Goal: Task Accomplishment & Management: Complete application form

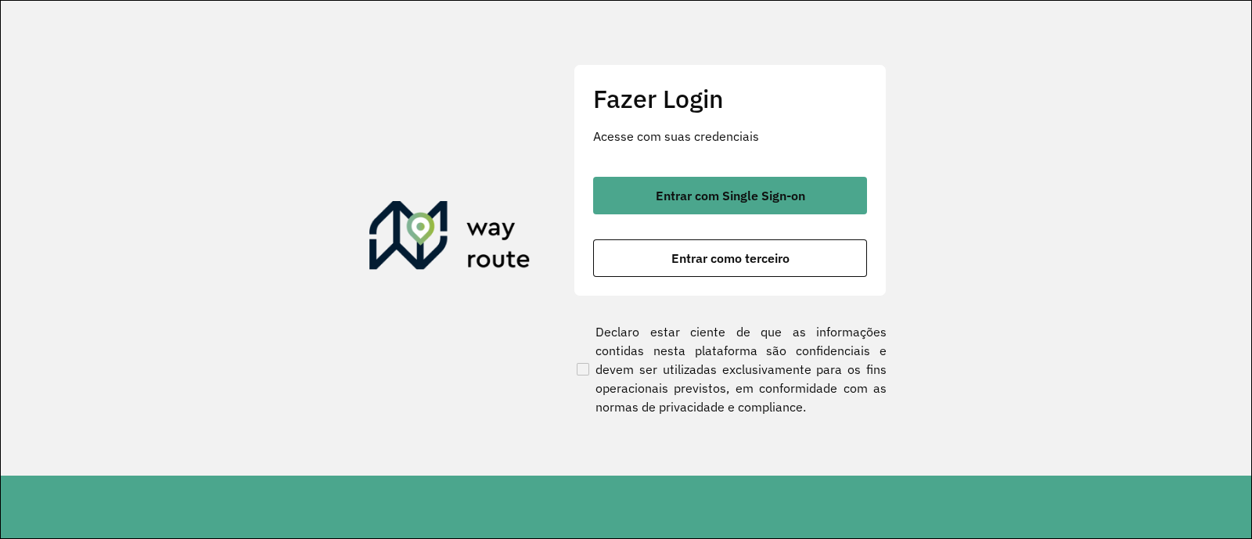
drag, startPoint x: 1064, startPoint y: 235, endPoint x: 1034, endPoint y: 240, distance: 31.0
click at [1064, 235] on section "Fazer Login Acesse com suas credenciais Entrar com Single Sign-on Entrar como t…" at bounding box center [626, 238] width 1251 height 475
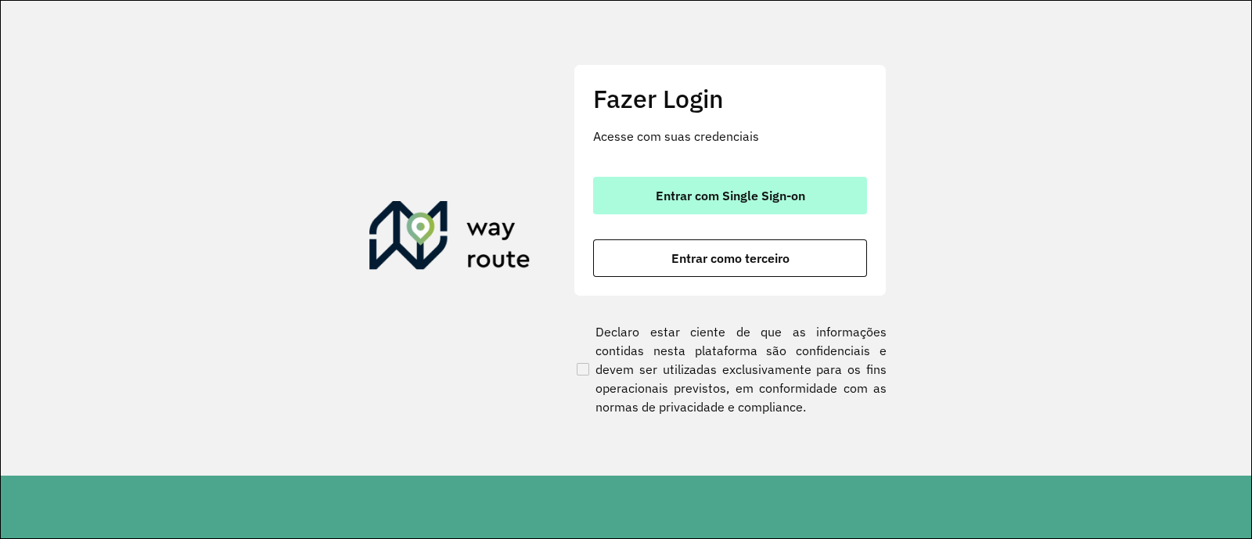
click at [734, 195] on span "Entrar com Single Sign-on" at bounding box center [730, 195] width 149 height 13
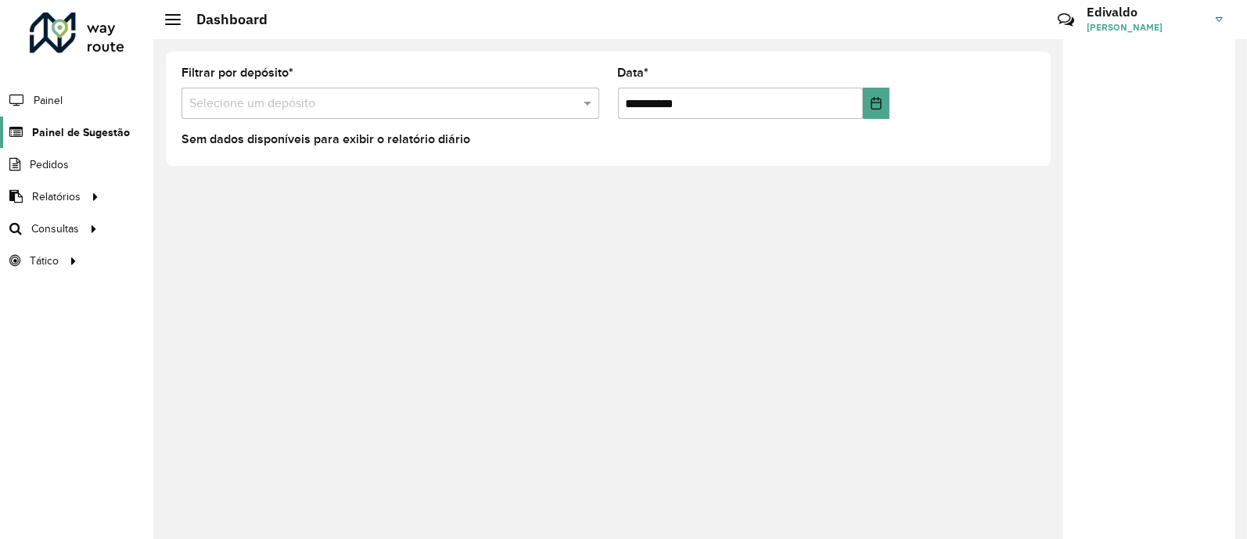
click at [70, 122] on link "Painel de Sugestão" at bounding box center [65, 132] width 130 height 31
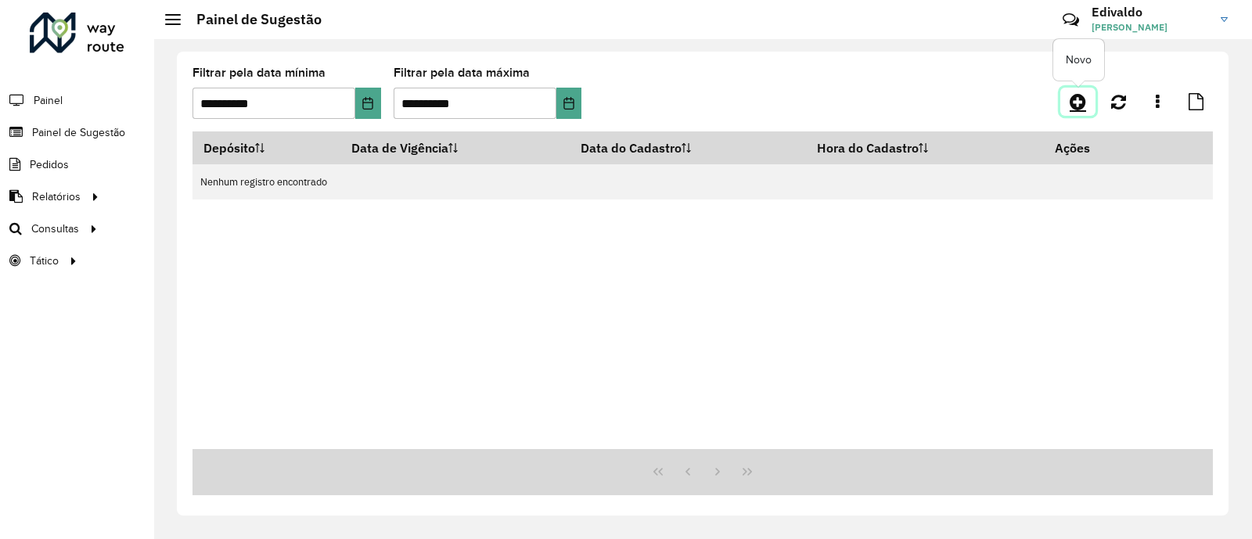
click at [1074, 104] on icon at bounding box center [1078, 101] width 16 height 19
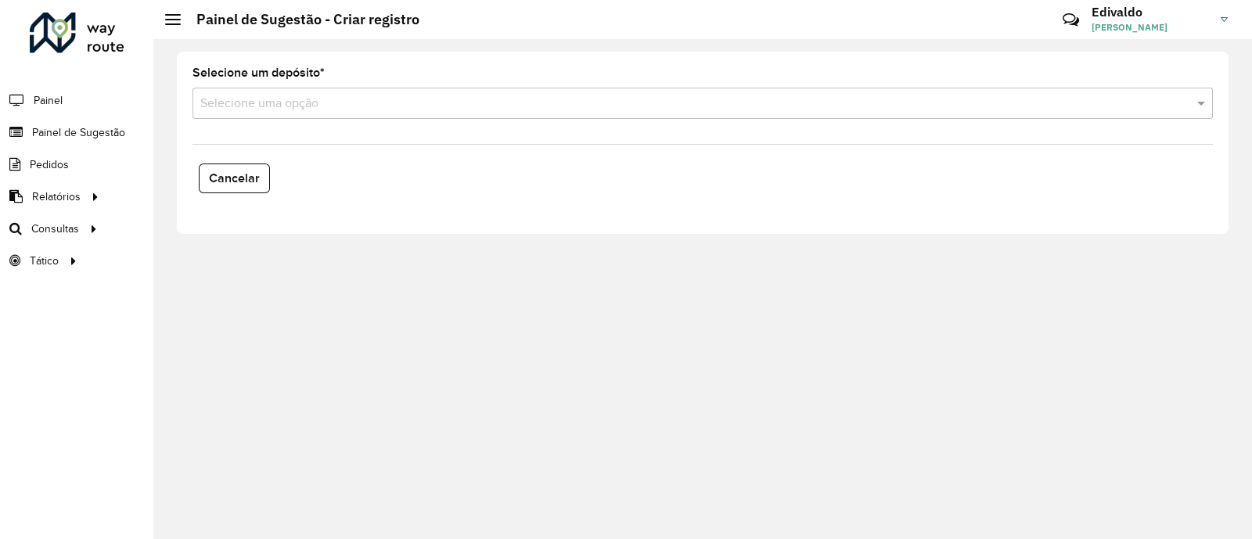
click at [315, 107] on input "text" at bounding box center [687, 104] width 974 height 19
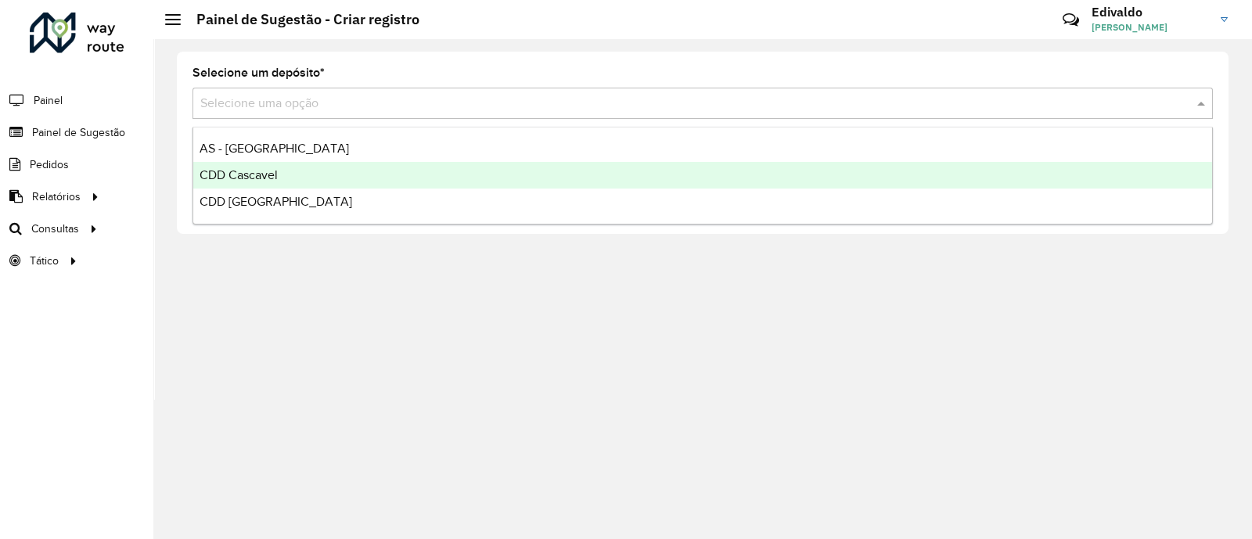
click at [266, 177] on span "CDD Cascavel" at bounding box center [239, 174] width 78 height 13
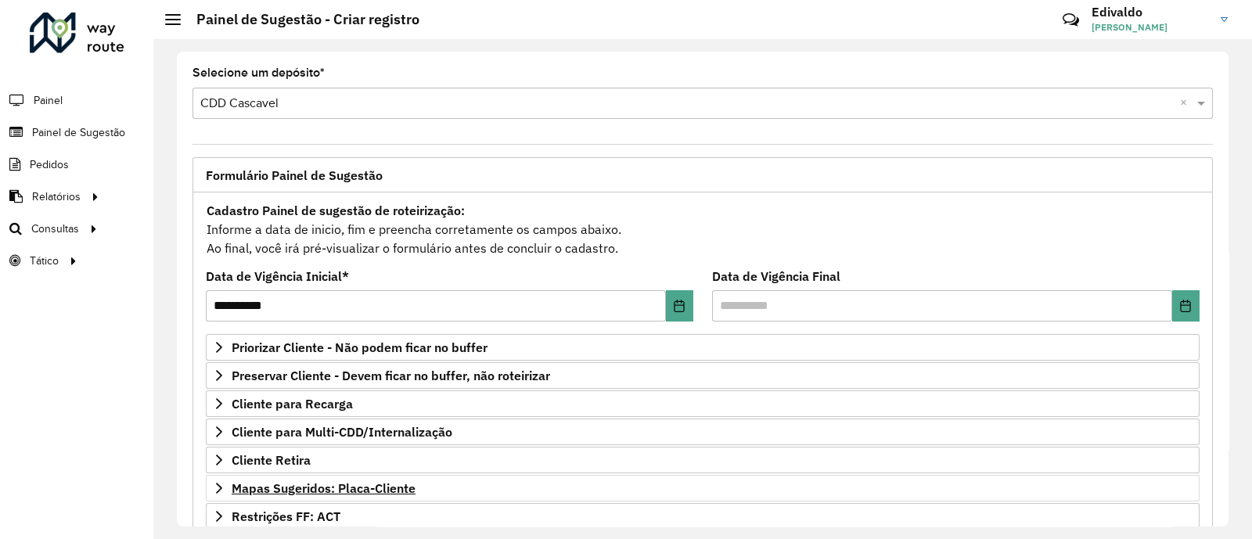
scroll to position [97, 0]
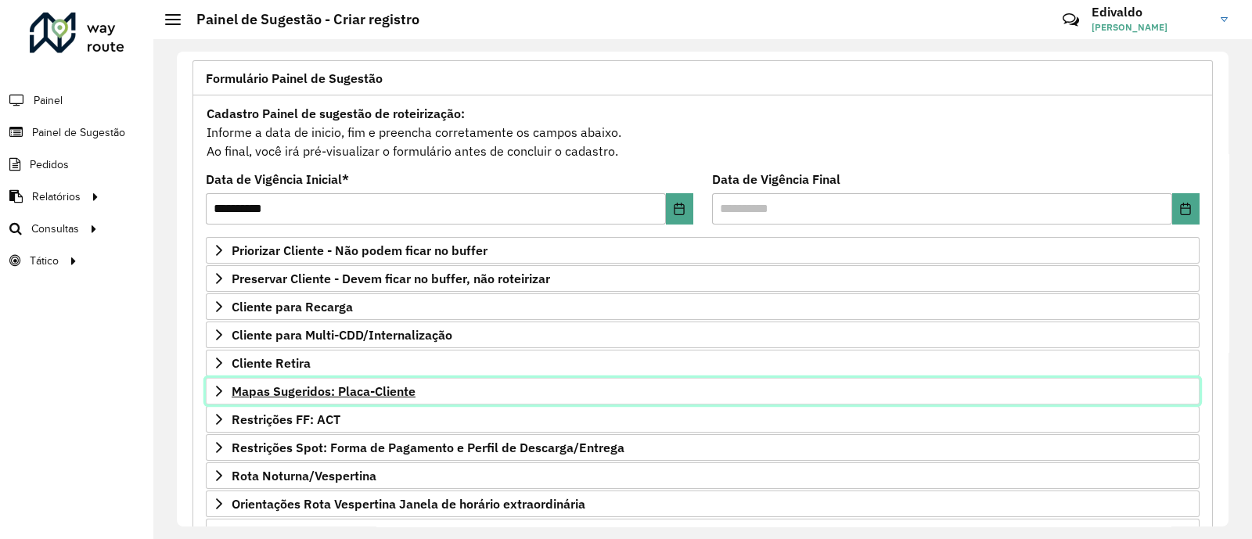
click at [332, 386] on span "Mapas Sugeridos: Placa-Cliente" at bounding box center [324, 391] width 184 height 13
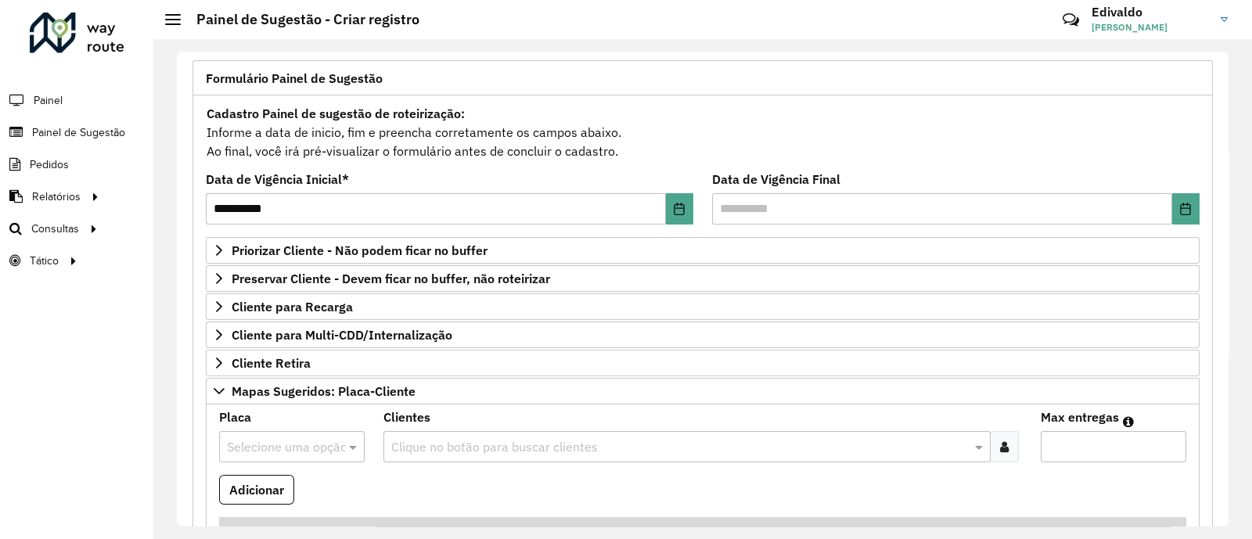
click at [304, 441] on input "text" at bounding box center [276, 447] width 99 height 19
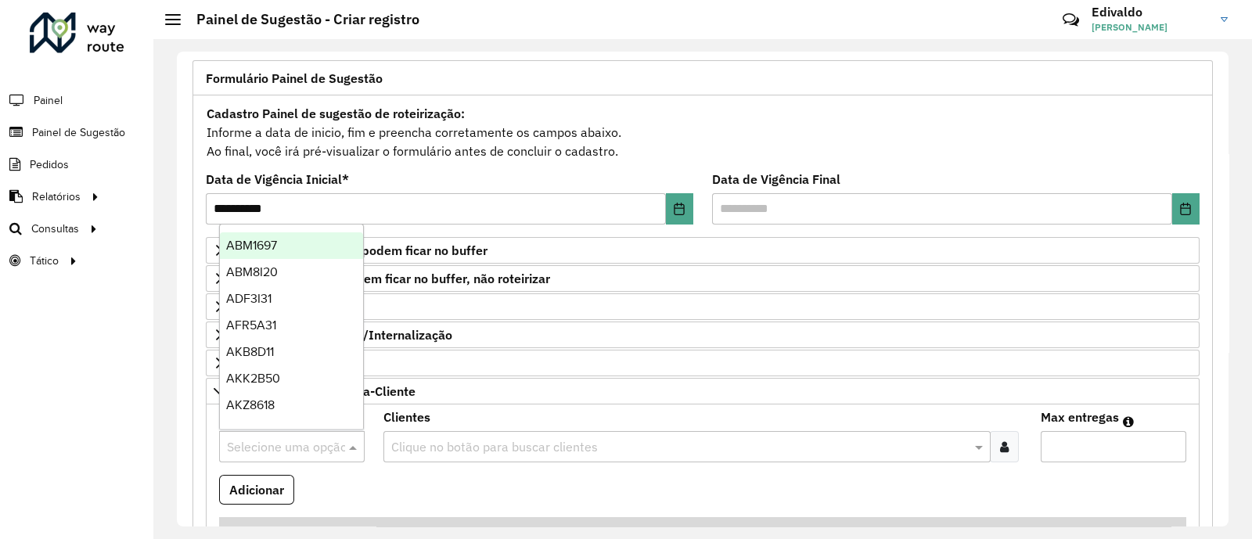
paste input "*******"
type input "*******"
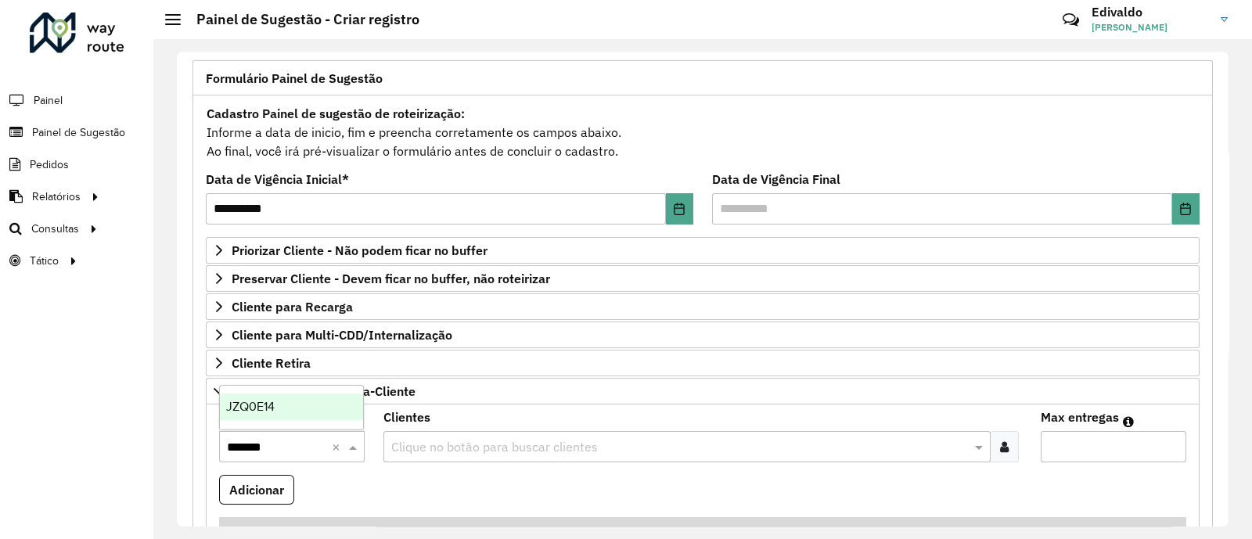
click at [274, 394] on div "JZQ0E14" at bounding box center [291, 407] width 143 height 27
click at [994, 439] on div at bounding box center [1004, 446] width 29 height 31
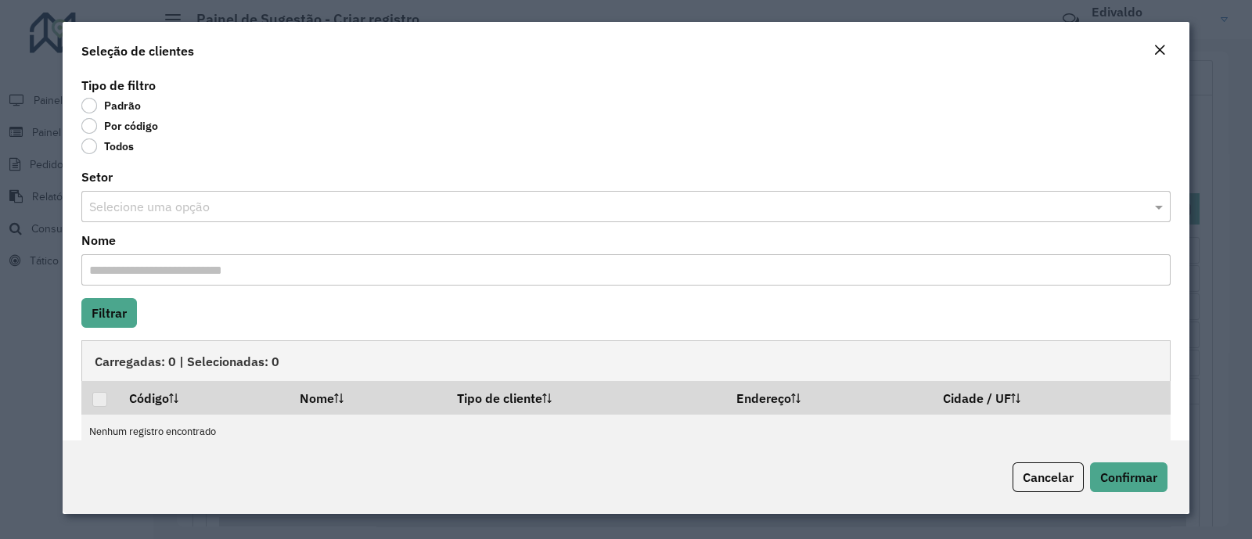
click at [90, 128] on label "Por código" at bounding box center [119, 126] width 77 height 16
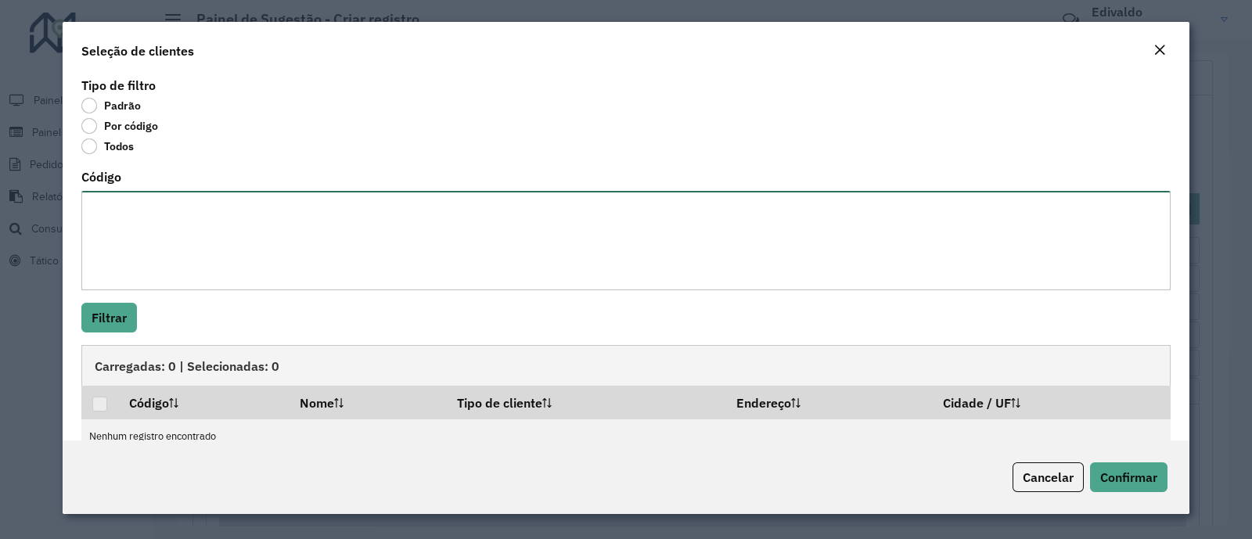
click at [112, 232] on textarea "Código" at bounding box center [625, 240] width 1089 height 99
paste textarea "*****"
type textarea "***** *****"
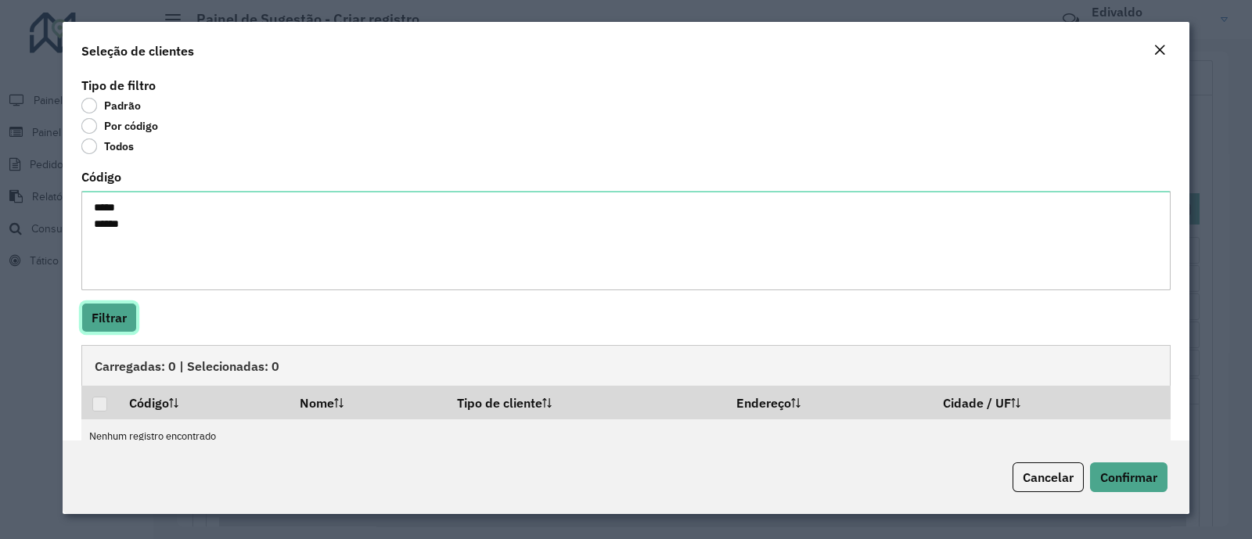
click at [106, 305] on button "Filtrar" at bounding box center [109, 318] width 56 height 30
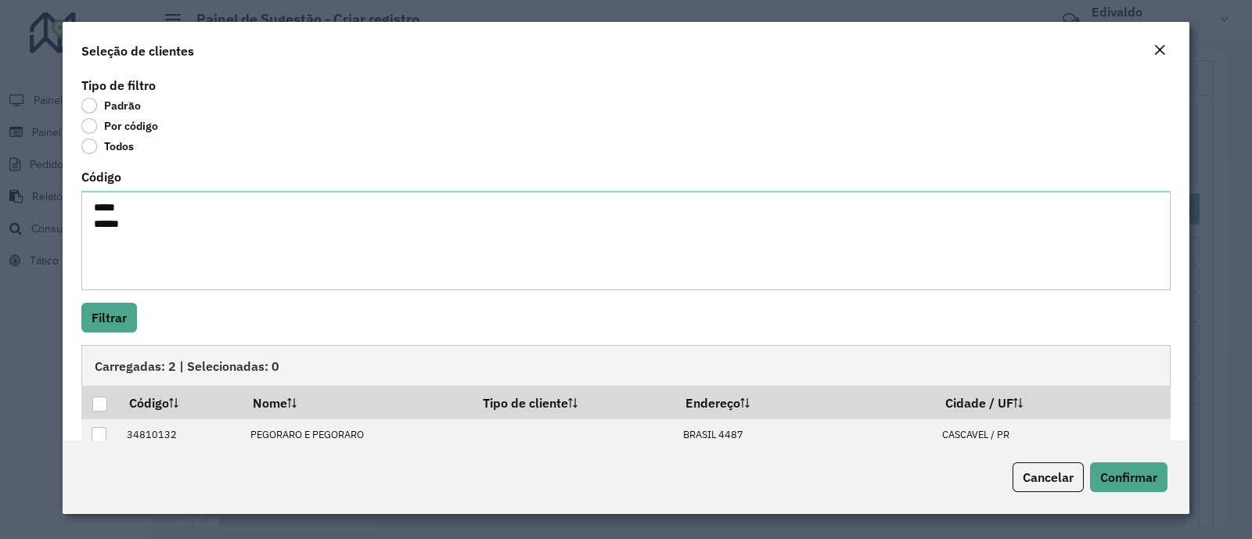
click at [100, 401] on div at bounding box center [99, 404] width 15 height 15
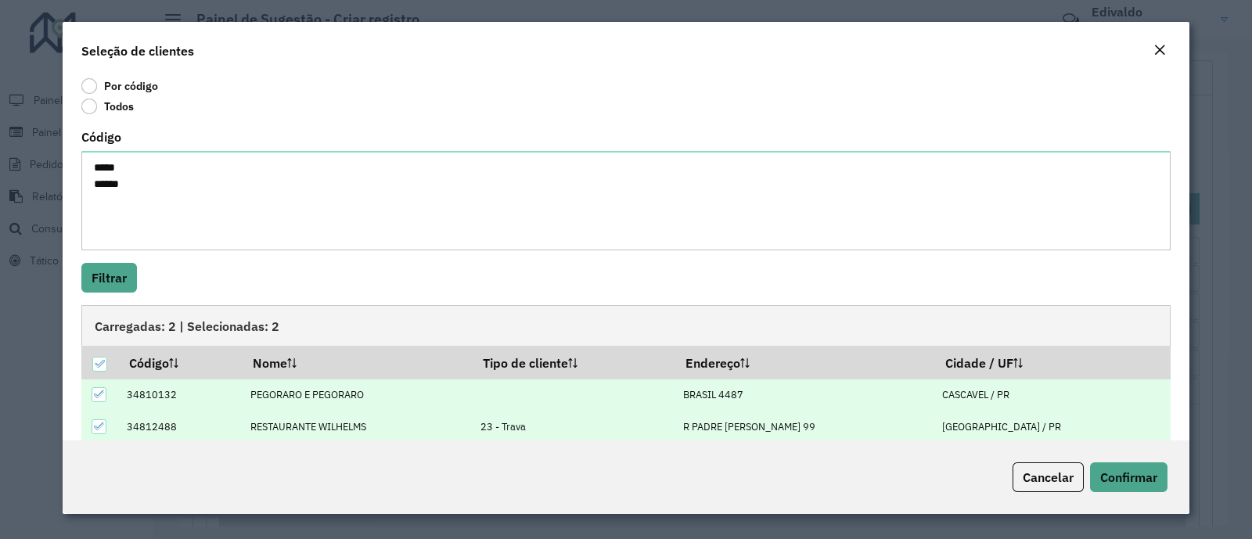
scroll to position [61, 0]
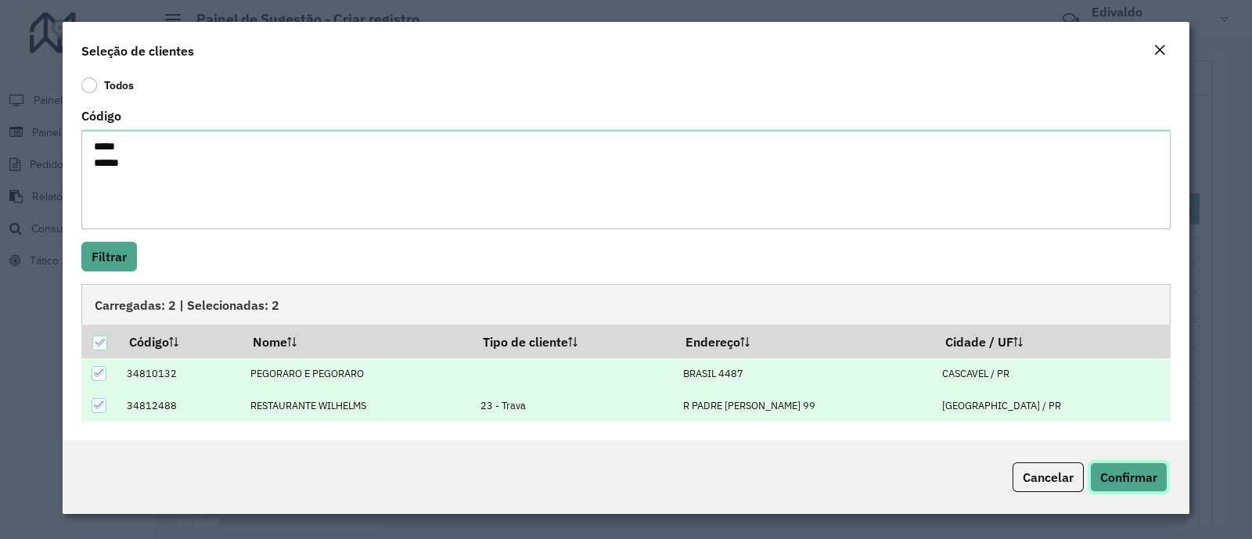
click at [1117, 463] on button "Confirmar" at bounding box center [1128, 477] width 77 height 30
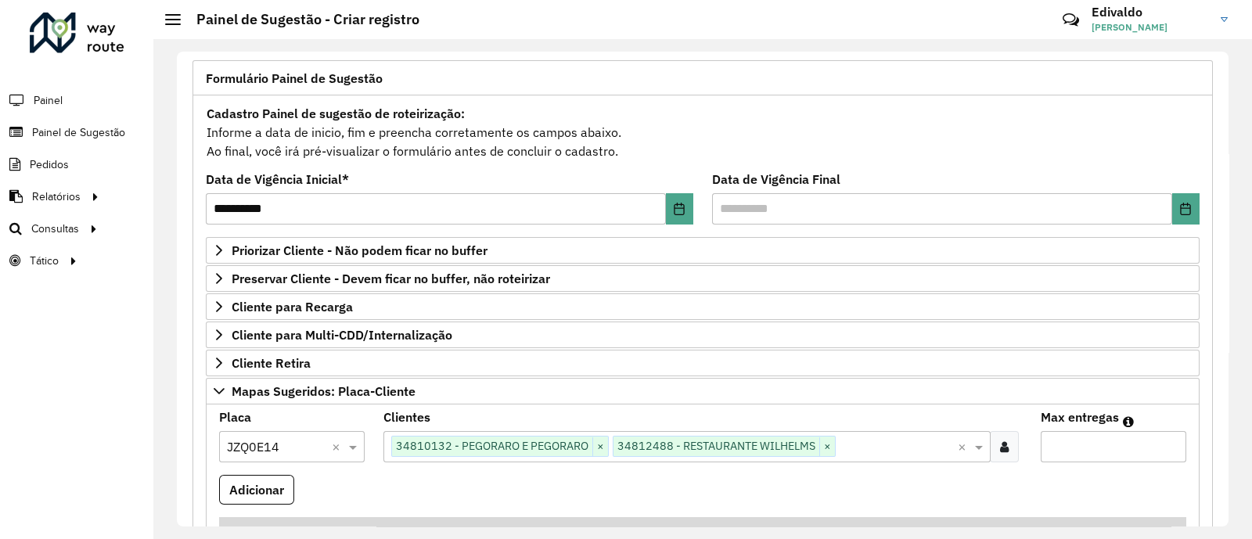
click at [1111, 475] on formly-field "Adicionar" at bounding box center [703, 496] width 986 height 42
click at [1056, 446] on input "Max entregas" at bounding box center [1114, 446] width 146 height 31
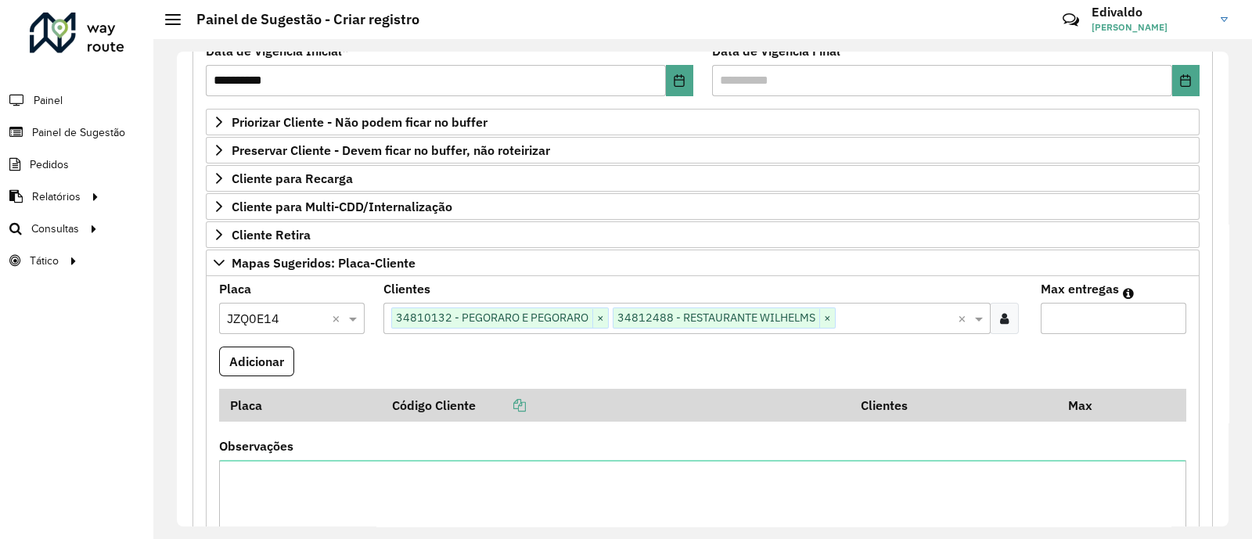
scroll to position [293, 0]
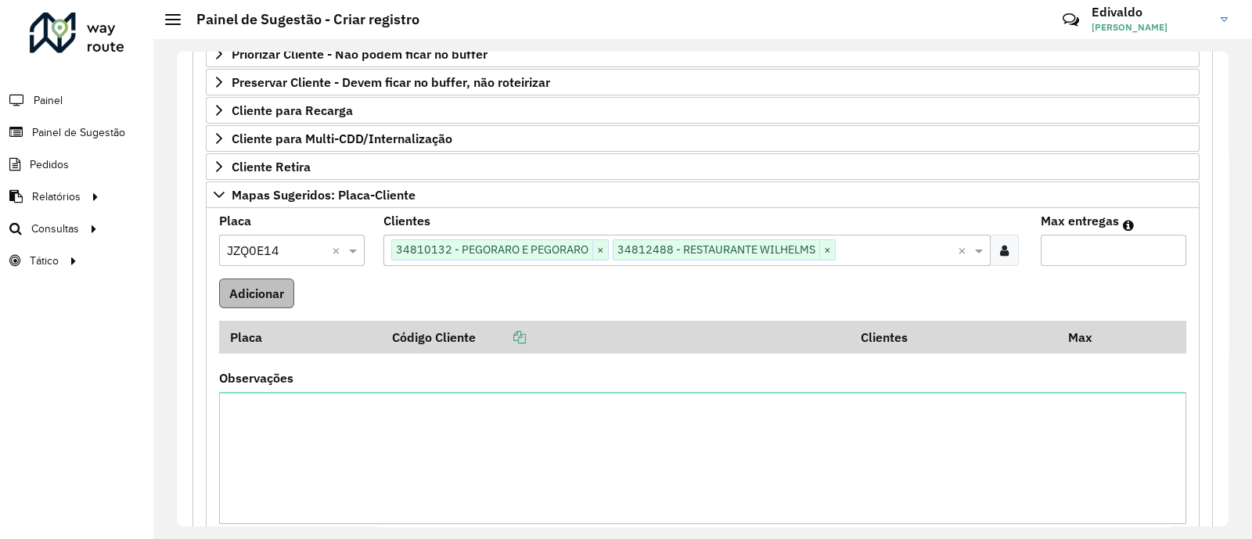
type input "*"
click at [250, 284] on button "Adicionar" at bounding box center [256, 294] width 75 height 30
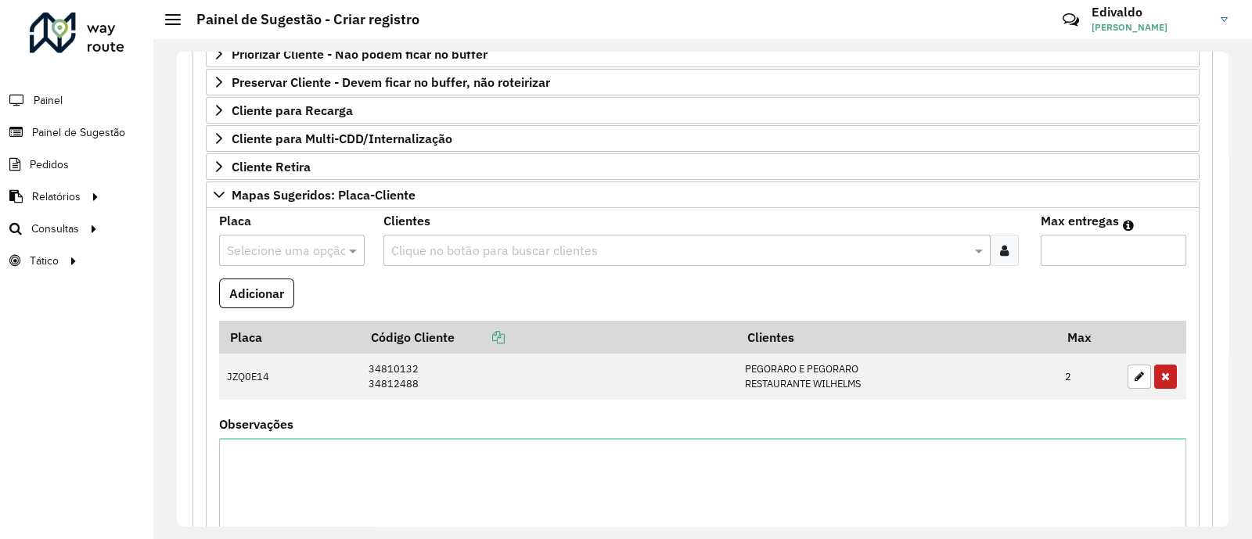
click at [300, 247] on input "text" at bounding box center [276, 251] width 99 height 19
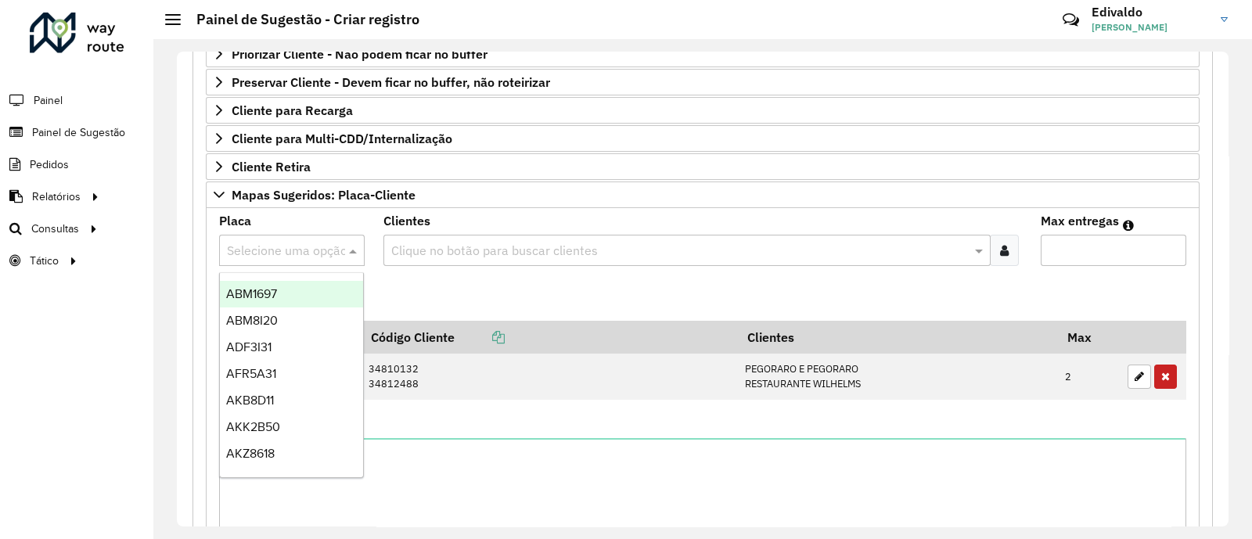
type input "*"
type input "***"
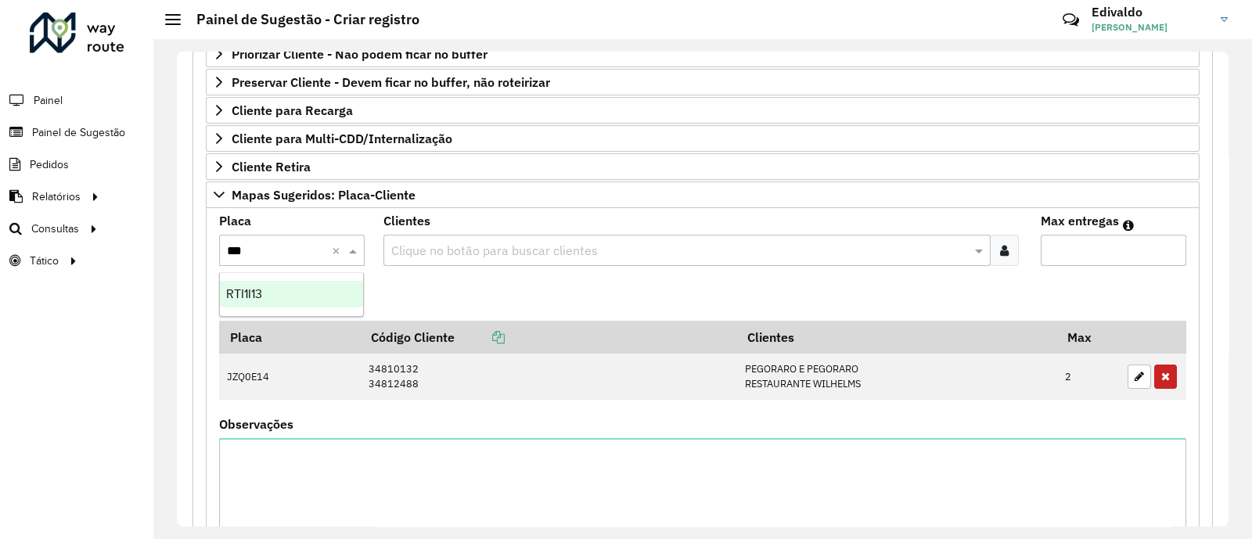
click at [255, 295] on span "RTI1I13" at bounding box center [244, 293] width 36 height 13
click at [1002, 250] on icon at bounding box center [1004, 250] width 9 height 13
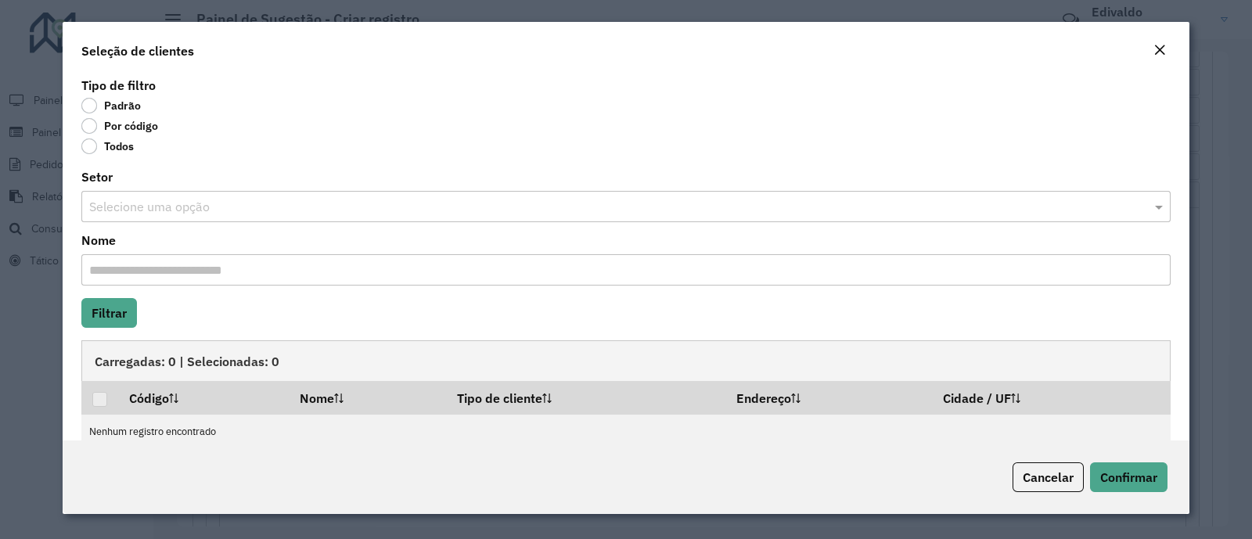
click at [92, 129] on label "Por código" at bounding box center [119, 126] width 77 height 16
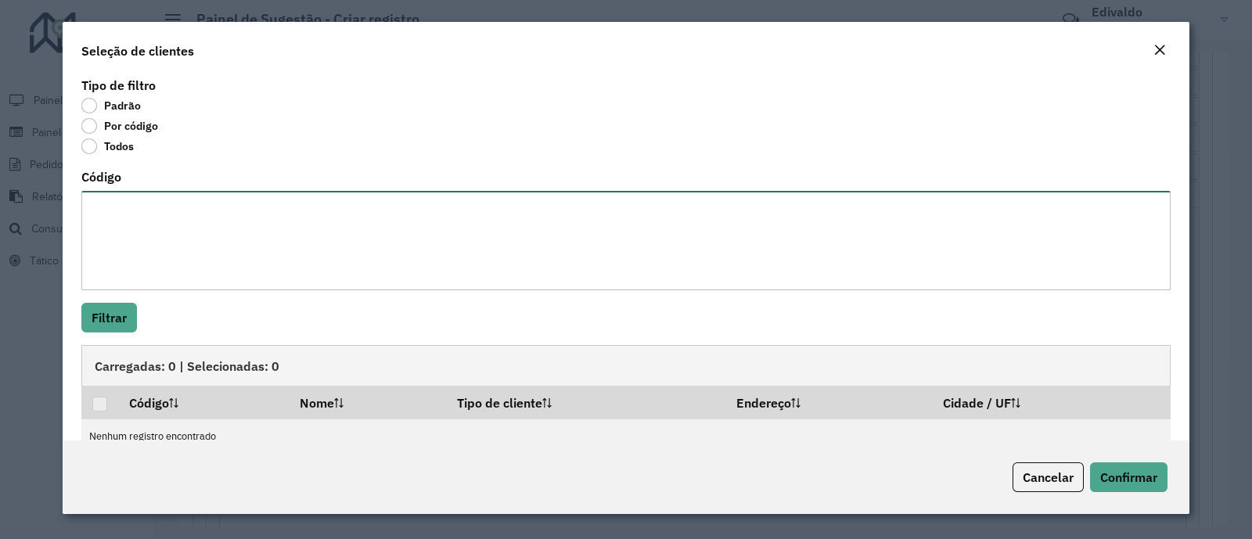
click at [147, 248] on textarea "Código" at bounding box center [625, 240] width 1089 height 99
paste textarea "****"
type textarea "****"
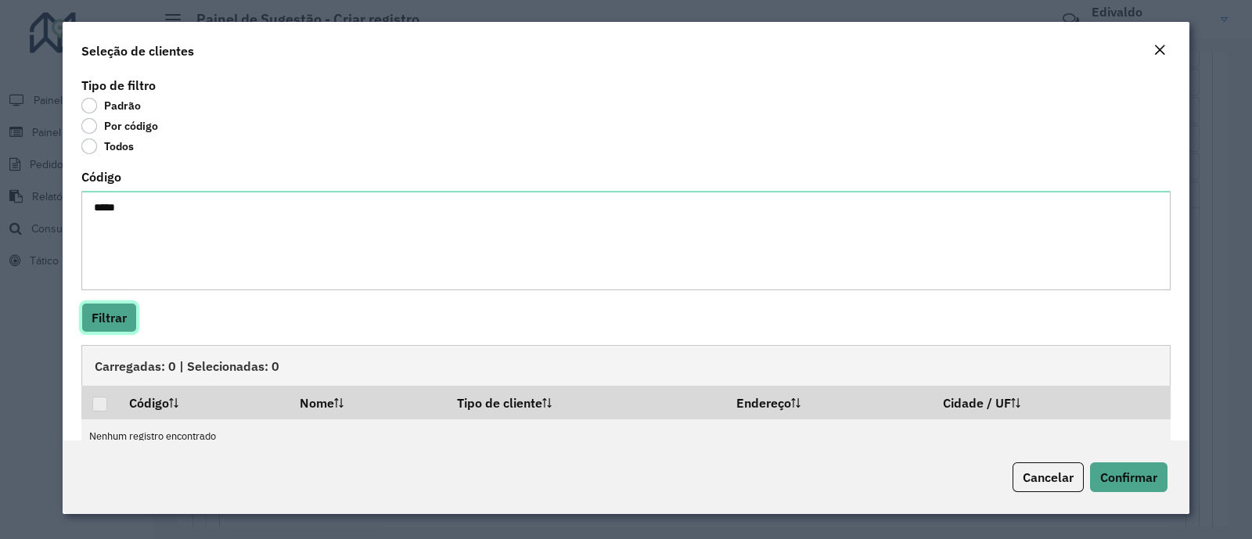
click at [114, 317] on button "Filtrar" at bounding box center [109, 318] width 56 height 30
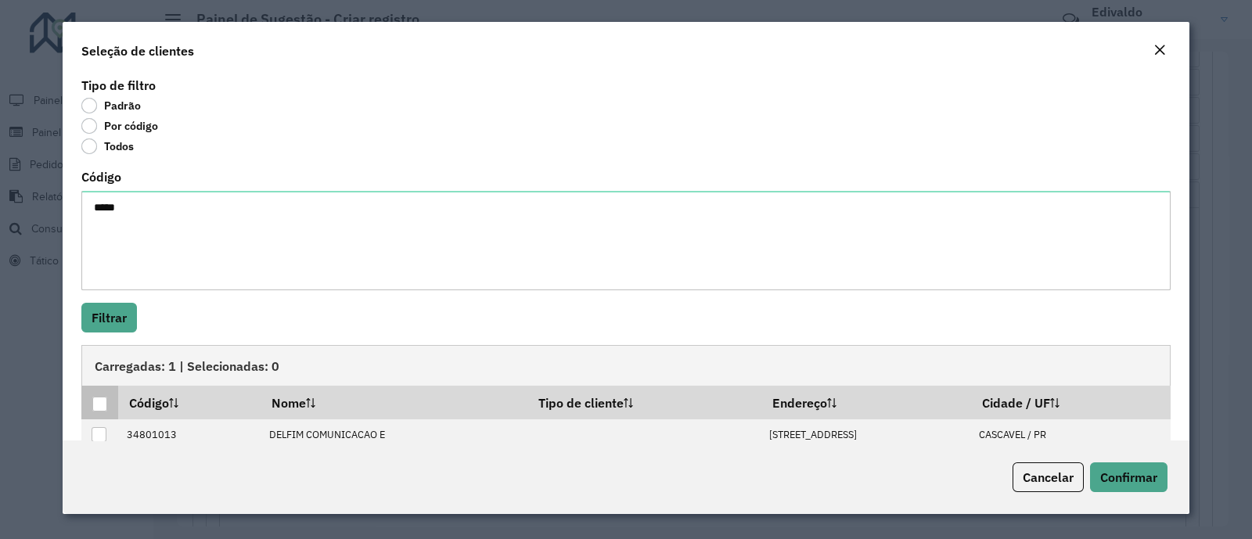
click at [97, 402] on div at bounding box center [99, 404] width 15 height 15
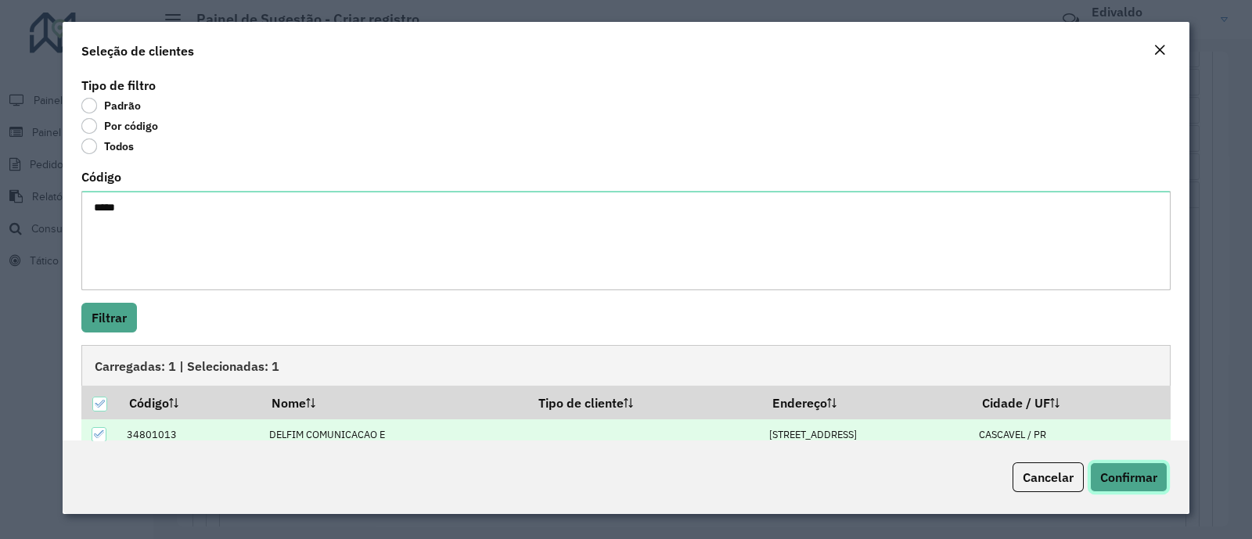
click at [1141, 471] on span "Confirmar" at bounding box center [1128, 478] width 57 height 16
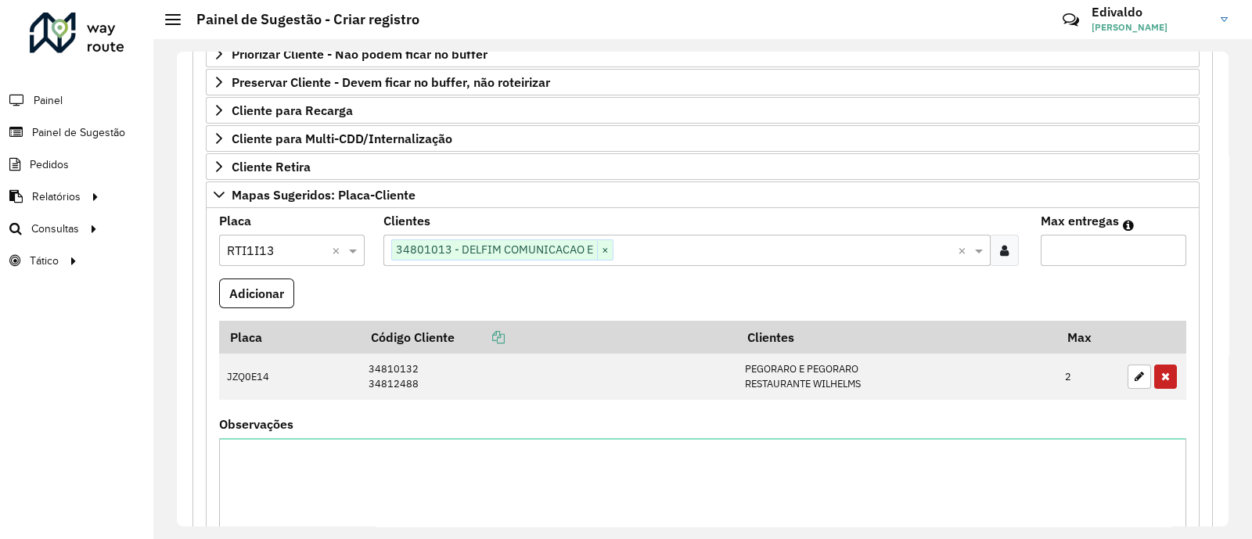
click at [1067, 229] on div "Max entregas" at bounding box center [1114, 240] width 146 height 51
click at [1071, 235] on input "Max entregas" at bounding box center [1114, 250] width 146 height 31
type input "**"
drag, startPoint x: 221, startPoint y: 292, endPoint x: 231, endPoint y: 289, distance: 10.6
click at [224, 292] on button "Adicionar" at bounding box center [256, 294] width 75 height 30
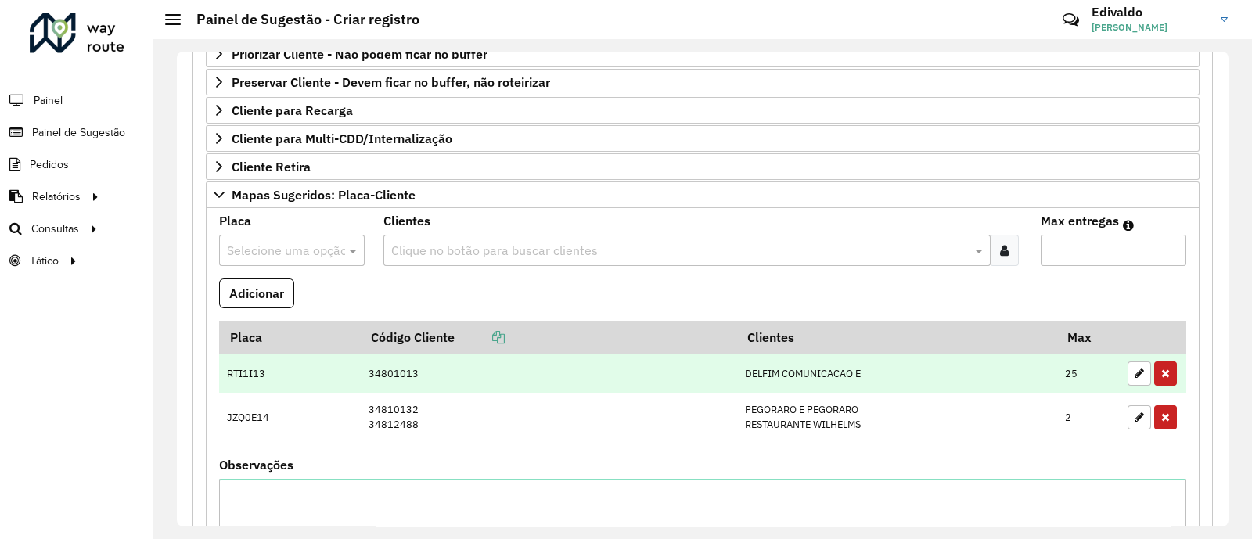
scroll to position [391, 0]
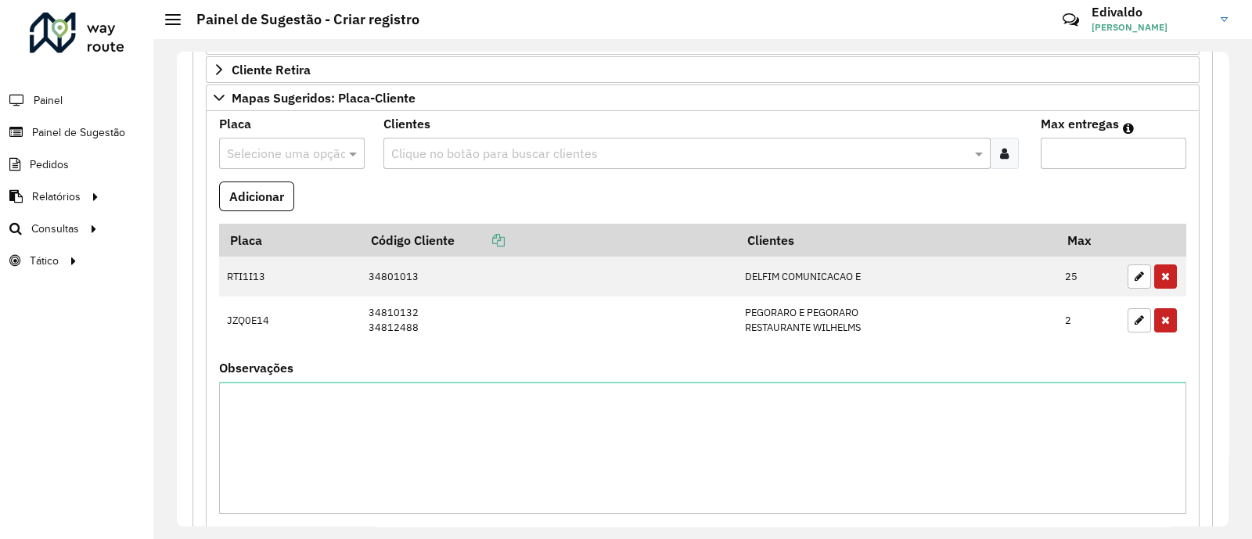
click at [282, 153] on input "text" at bounding box center [276, 154] width 99 height 19
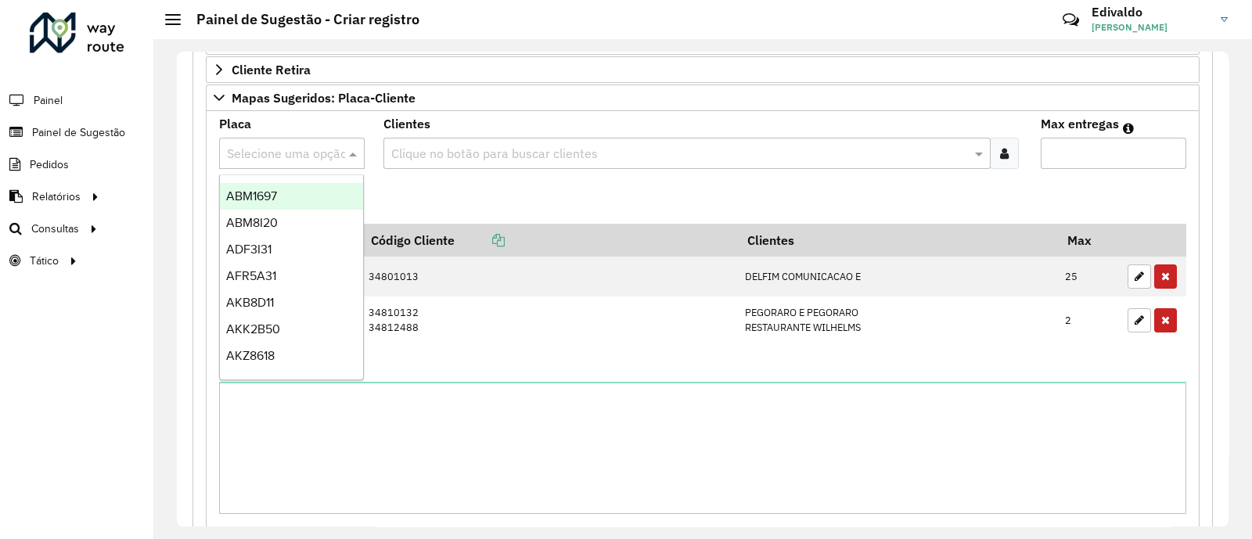
paste input "*******"
type input "*******"
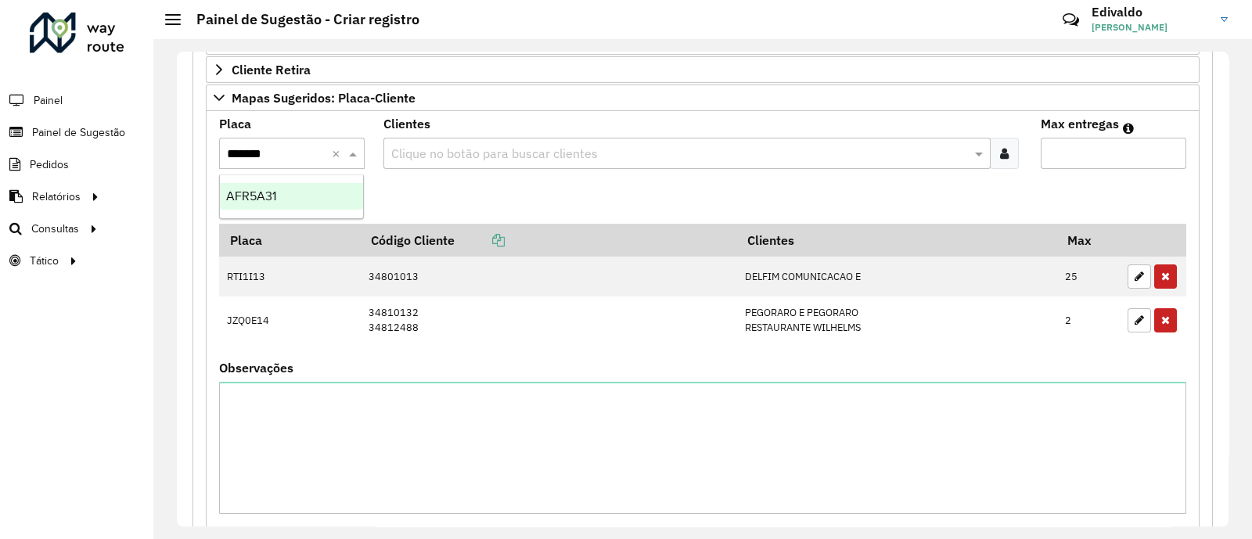
click at [265, 203] on div "AFR5A31" at bounding box center [291, 196] width 143 height 27
click at [995, 148] on div at bounding box center [1004, 153] width 29 height 31
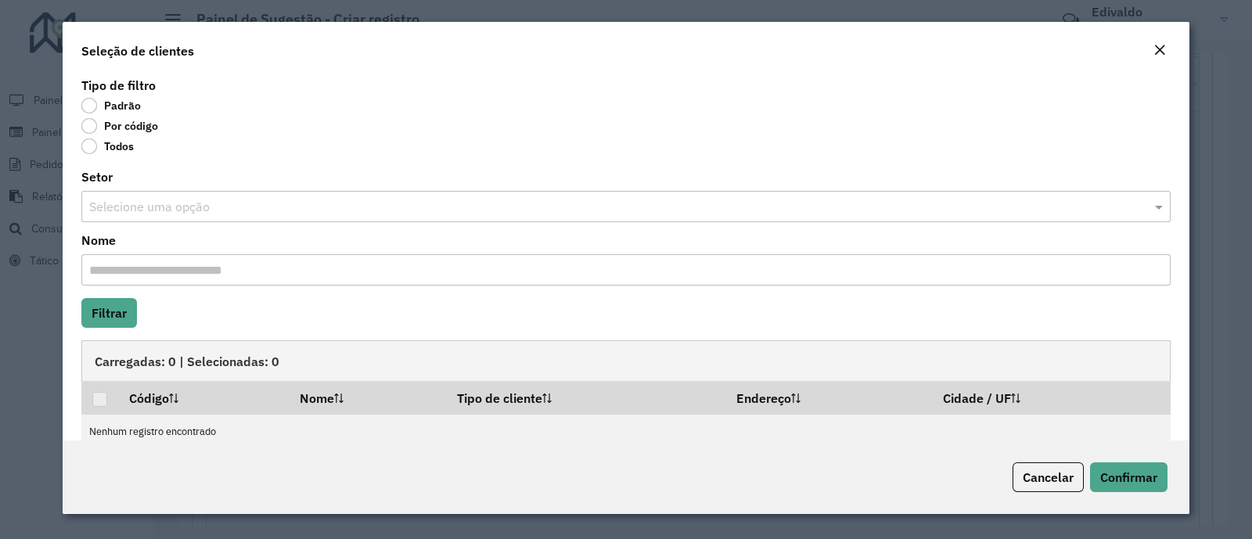
click at [90, 127] on label "Por código" at bounding box center [119, 126] width 77 height 16
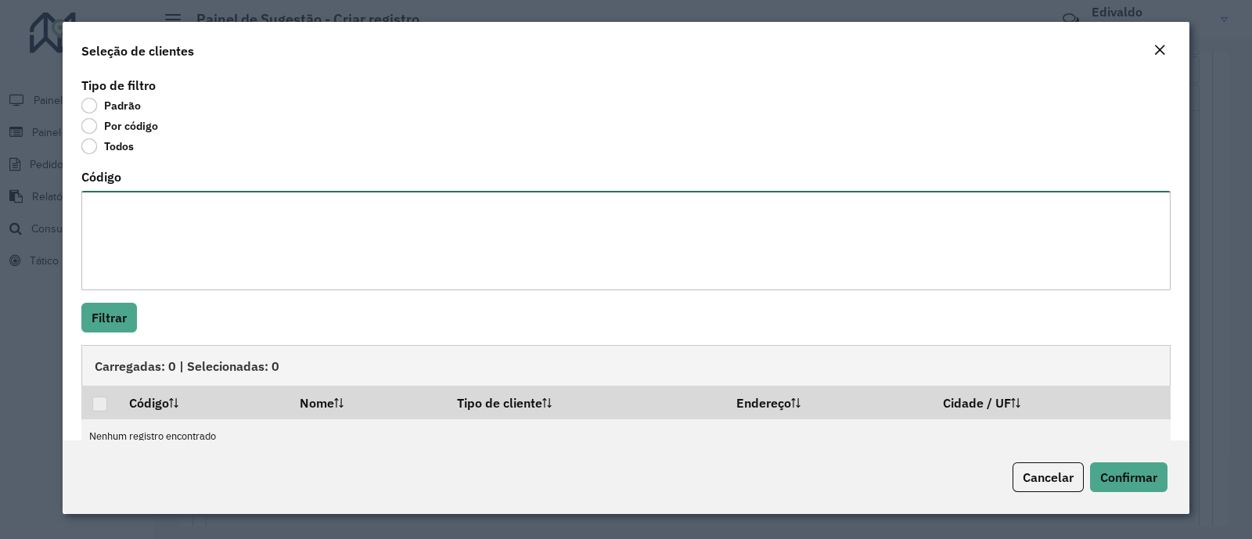
click at [133, 209] on textarea "Código" at bounding box center [625, 240] width 1089 height 99
paste textarea "***** ***** ***** ***** ***** ***** ***** ***** ***** ***** ***** *****"
type textarea "***** ***** ***** ***** ***** ***** ***** ***** ***** ***** ***** *****"
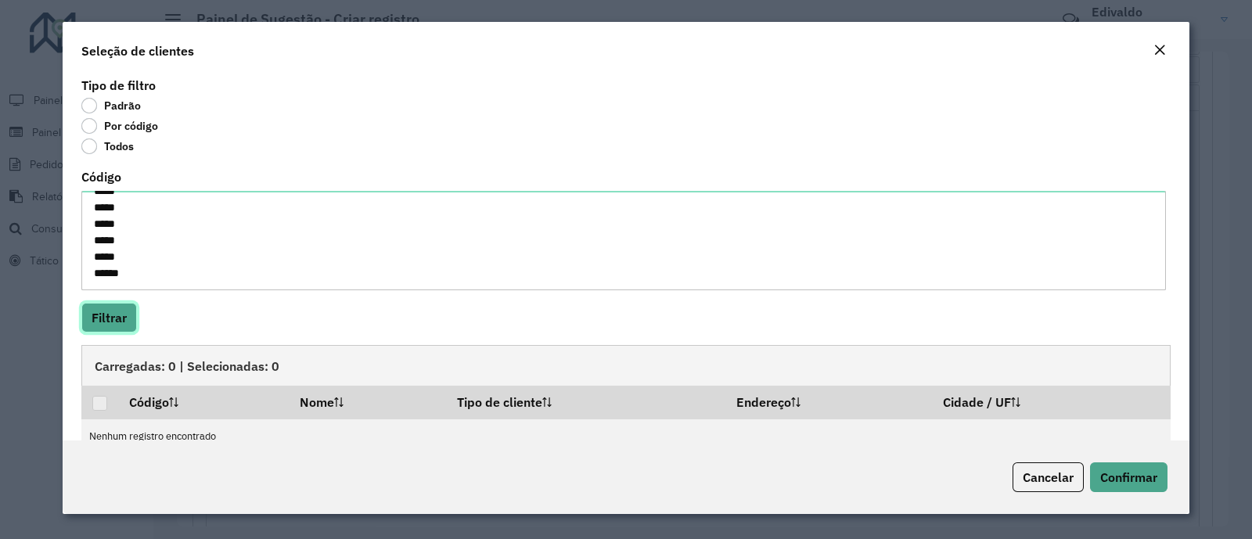
drag, startPoint x: 103, startPoint y: 319, endPoint x: 106, endPoint y: 330, distance: 12.4
click at [103, 319] on button "Filtrar" at bounding box center [109, 318] width 56 height 30
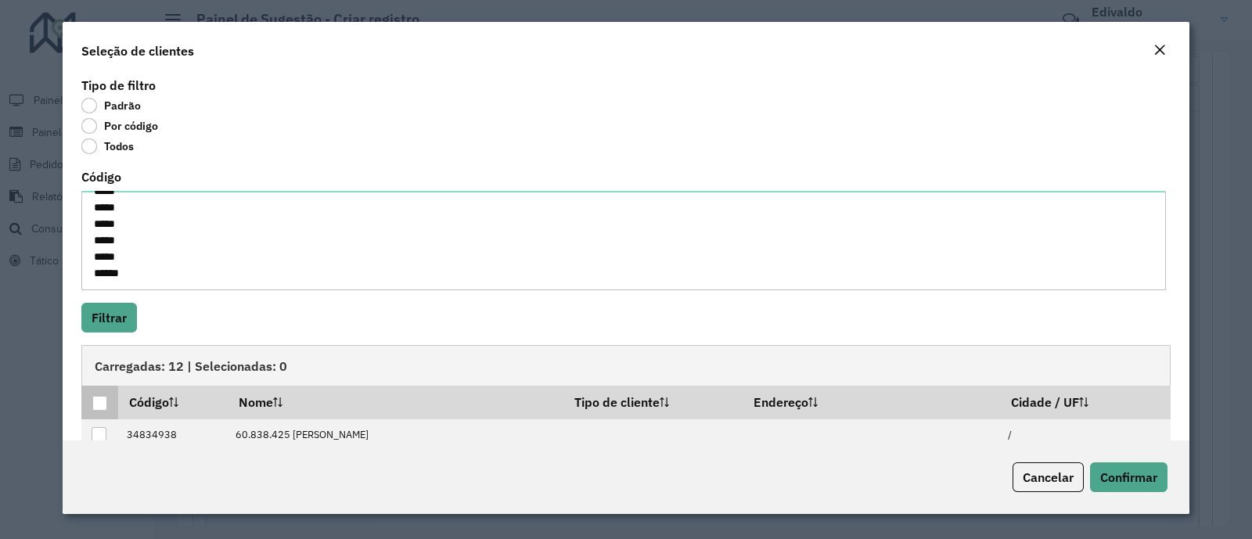
click at [99, 402] on div at bounding box center [99, 403] width 15 height 15
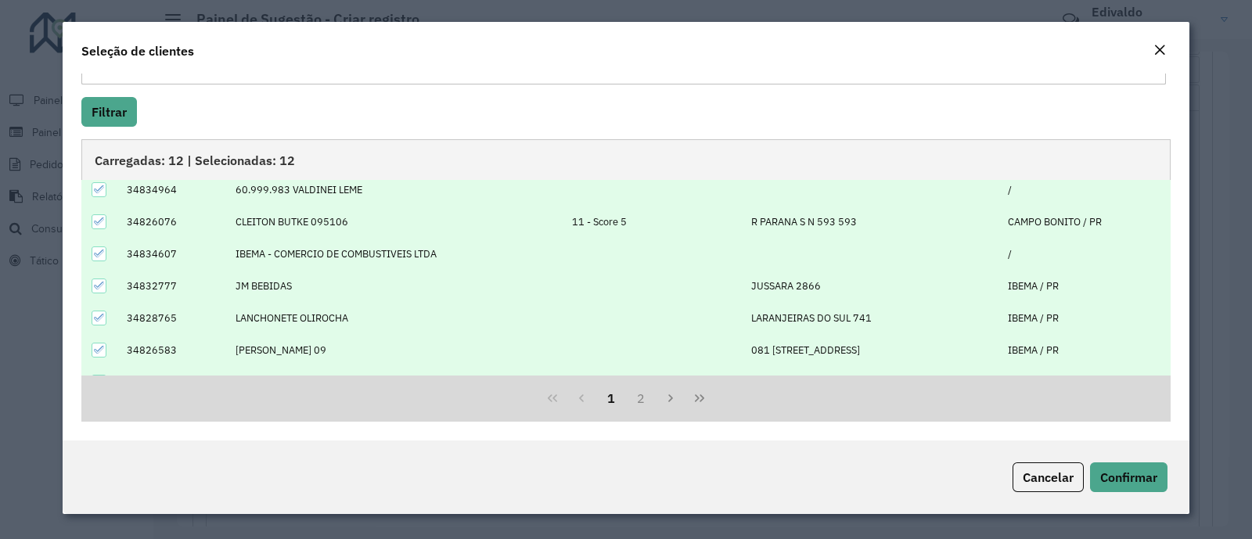
scroll to position [157, 0]
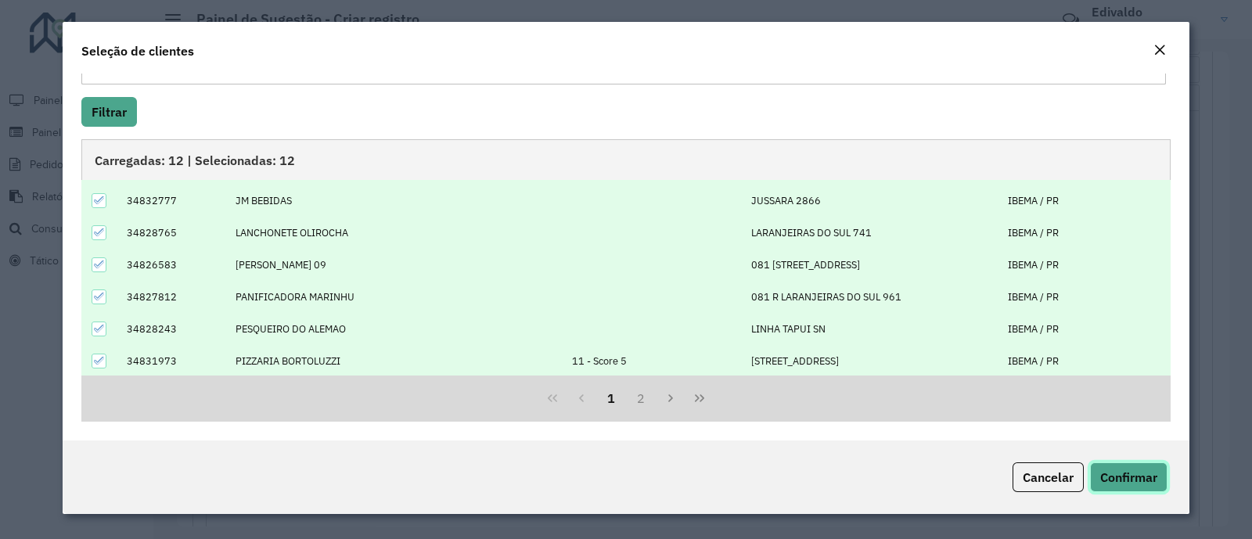
click at [1133, 478] on span "Confirmar" at bounding box center [1128, 478] width 57 height 16
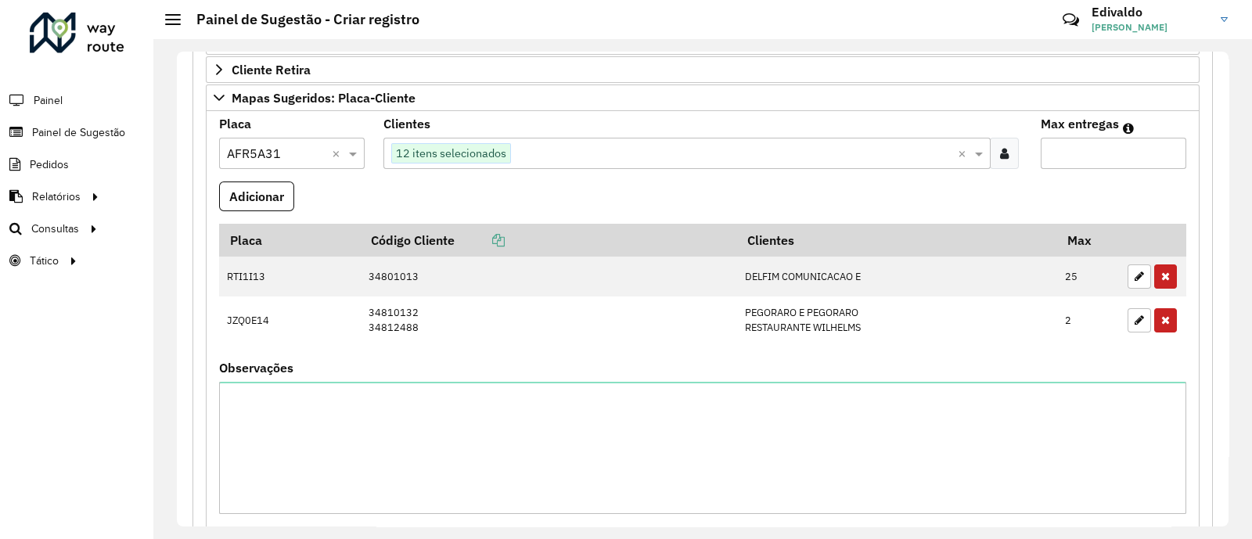
click at [1080, 146] on input "Max entregas" at bounding box center [1114, 153] width 146 height 31
type input "**"
click at [216, 197] on formly-field "Adicionar" at bounding box center [703, 203] width 986 height 42
click at [223, 196] on button "Adicionar" at bounding box center [256, 197] width 75 height 30
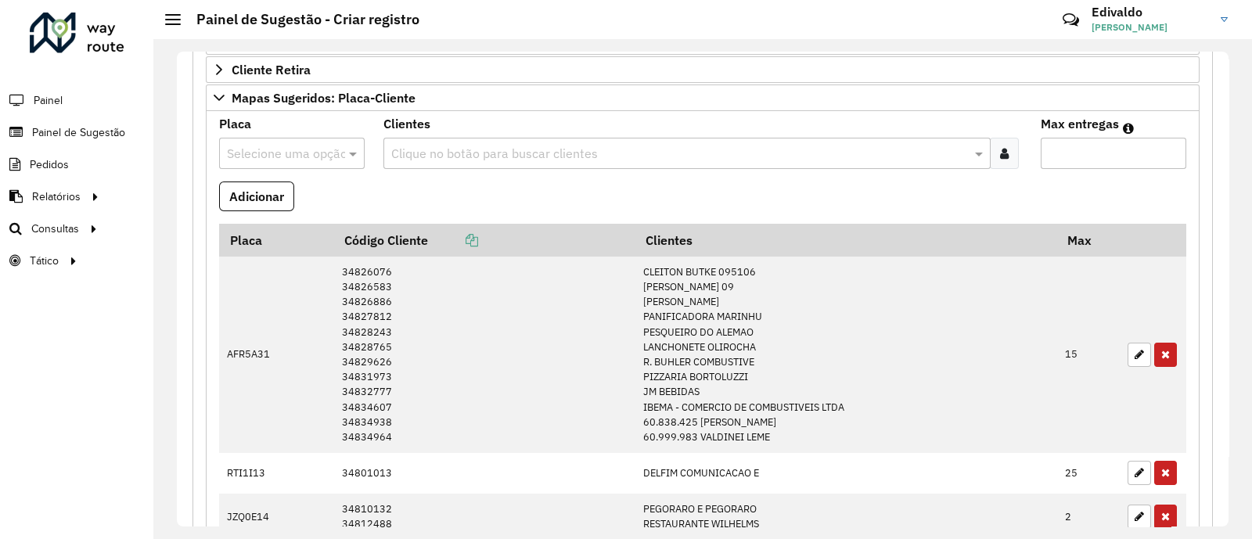
click at [895, 182] on formly-field "Adicionar" at bounding box center [703, 203] width 986 height 42
click at [276, 132] on div "Placa Selecione uma opção" at bounding box center [292, 143] width 146 height 51
click at [266, 149] on input "text" at bounding box center [276, 154] width 99 height 19
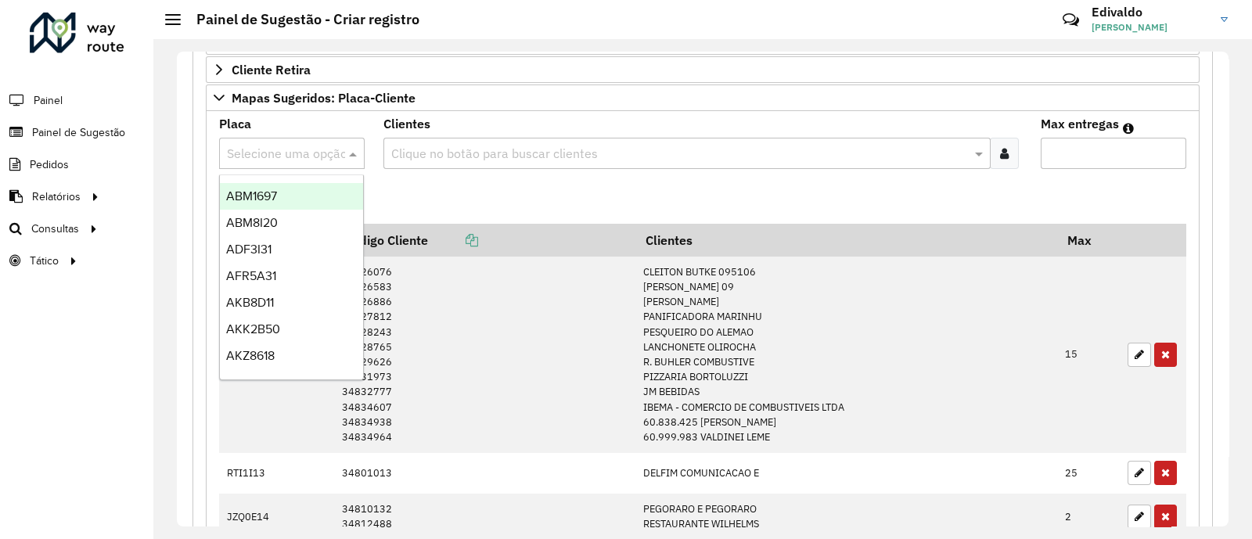
paste input "*******"
type input "*******"
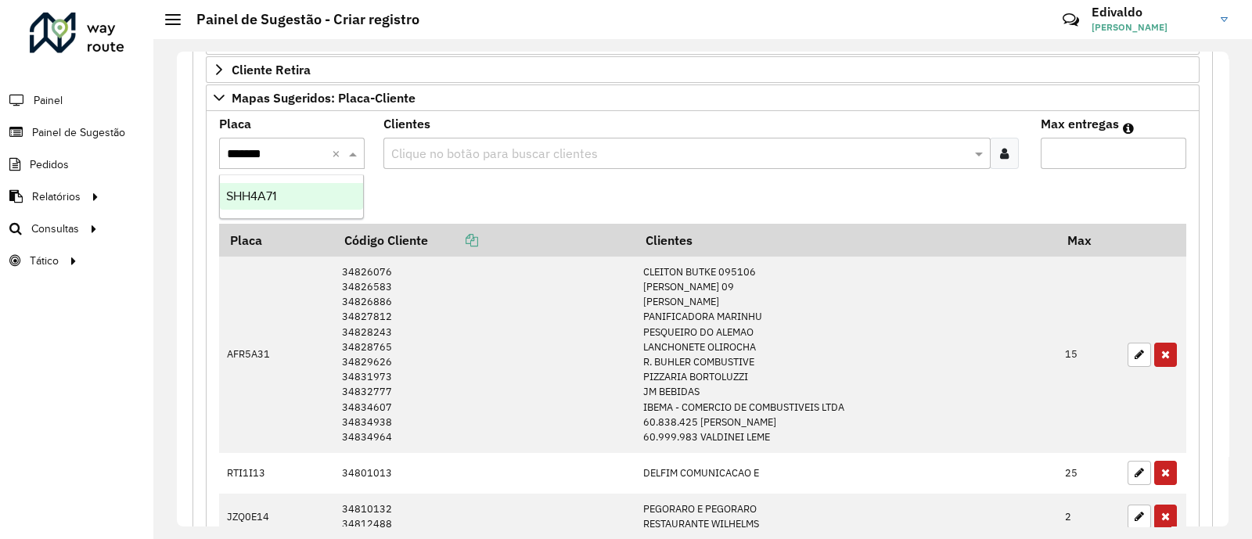
click at [270, 197] on span "SHH4A71" at bounding box center [251, 195] width 50 height 13
click at [1009, 155] on div at bounding box center [1004, 153] width 29 height 31
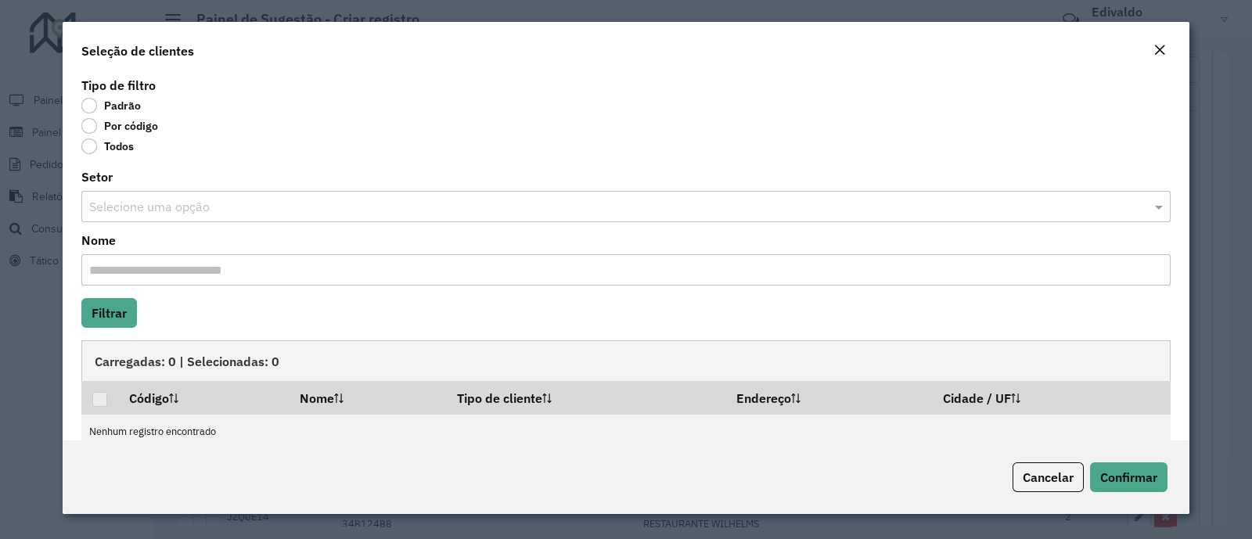
click at [92, 127] on label "Por código" at bounding box center [119, 126] width 77 height 16
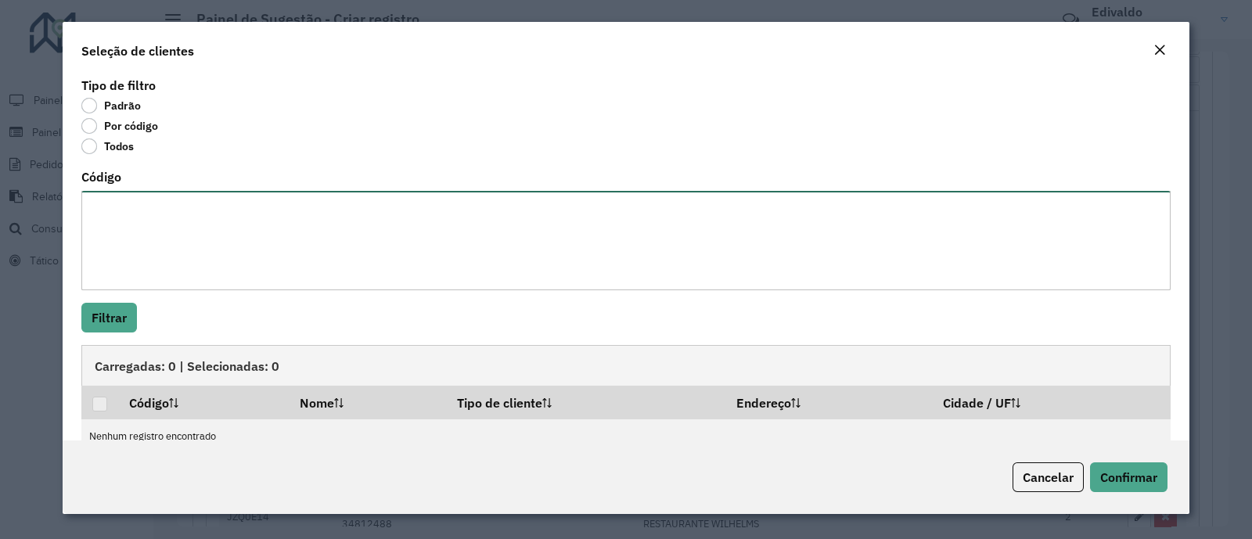
click at [137, 245] on textarea "Código" at bounding box center [625, 240] width 1089 height 99
paste textarea "***** **** **** ***** ***** **** ***** ***** ***** ***** **** ***** ***** *****"
type textarea "***** **** **** ***** ***** **** ***** ***** ***** ***** **** ***** ***** *****"
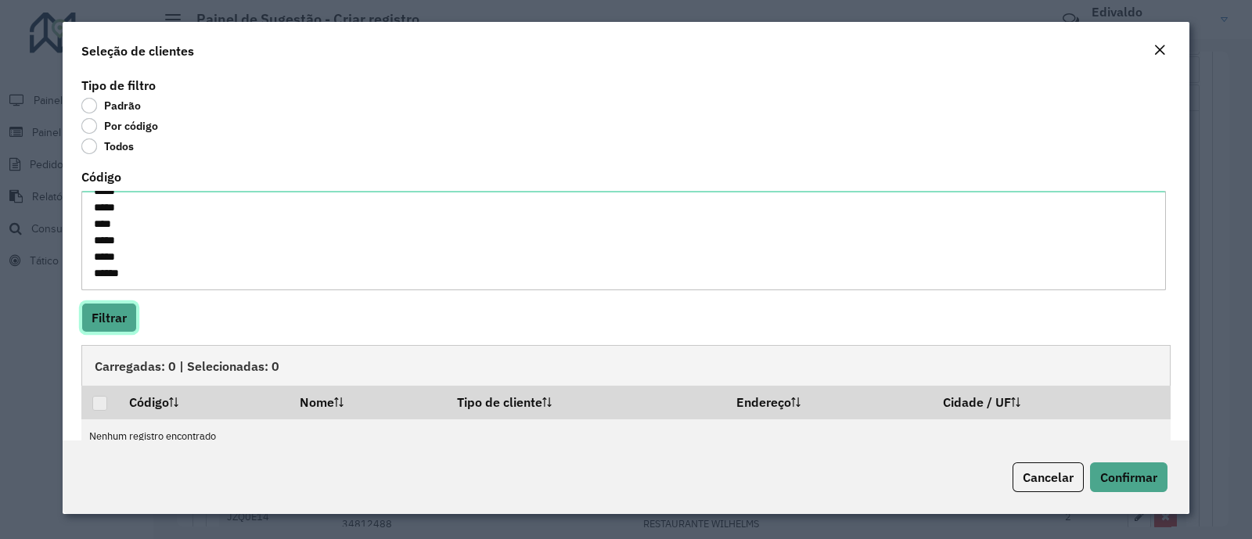
drag, startPoint x: 112, startPoint y: 319, endPoint x: 115, endPoint y: 337, distance: 18.3
click at [112, 319] on button "Filtrar" at bounding box center [109, 318] width 56 height 30
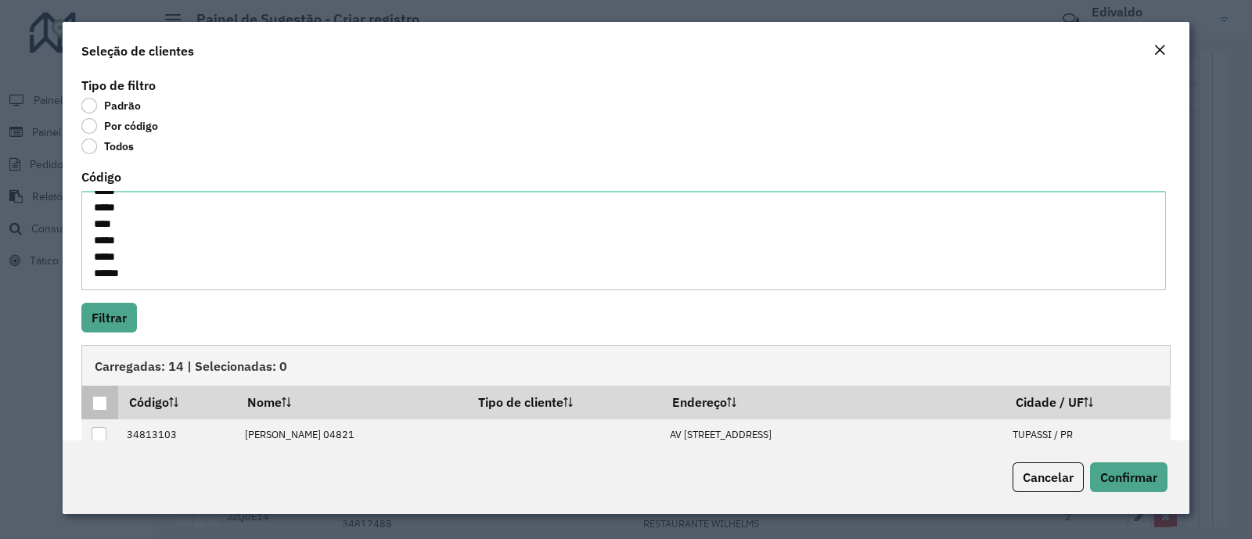
click at [102, 397] on div at bounding box center [99, 403] width 15 height 15
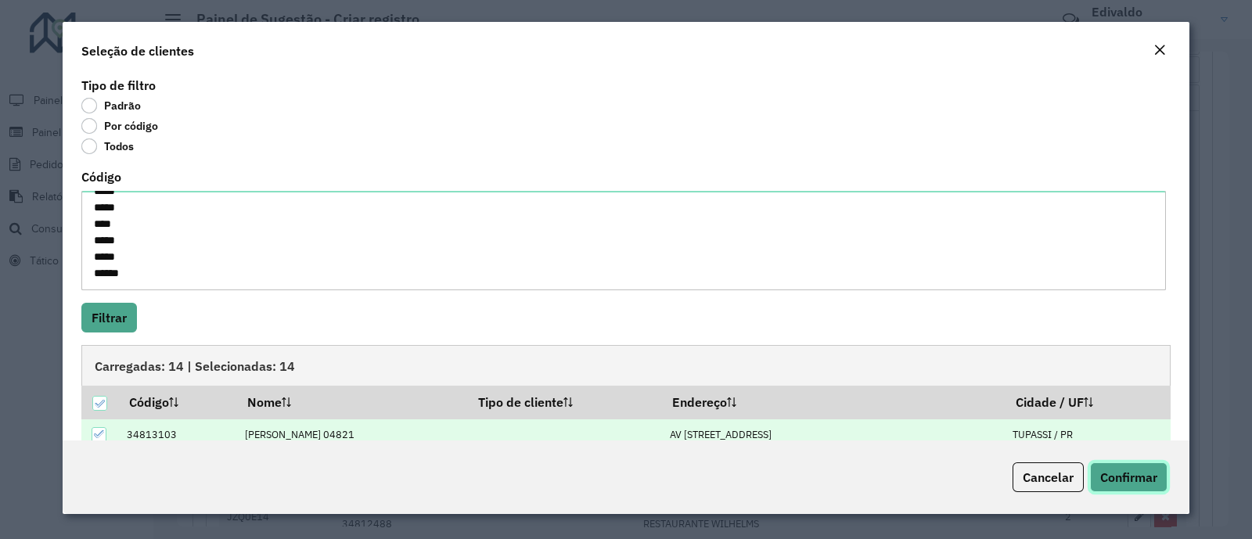
click at [1128, 475] on span "Confirmar" at bounding box center [1128, 478] width 57 height 16
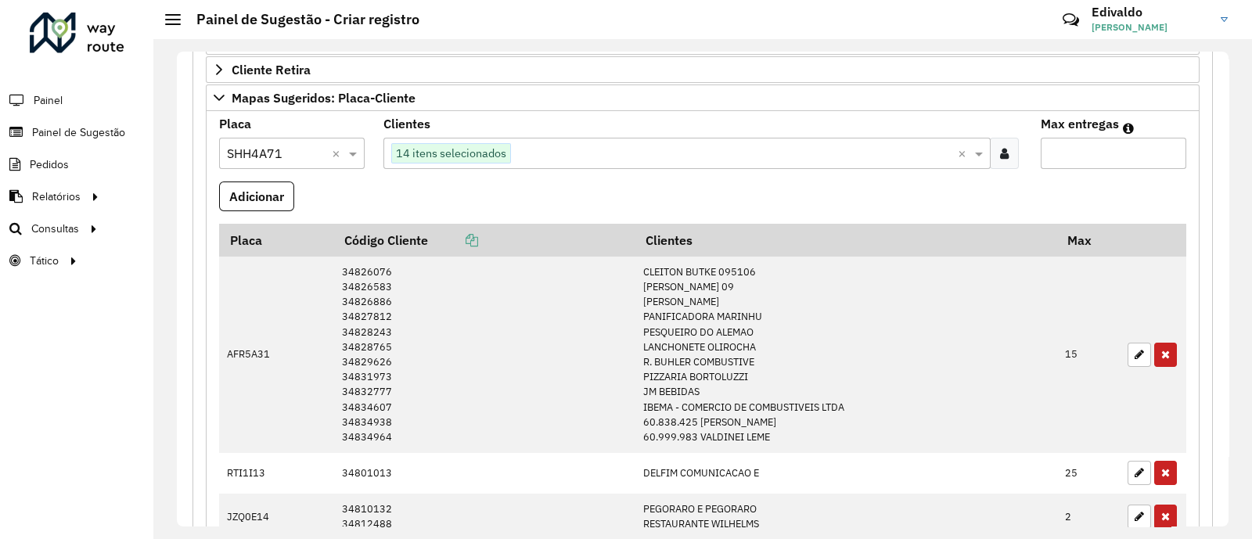
click at [1086, 149] on input "Max entregas" at bounding box center [1114, 153] width 146 height 31
type input "**"
click at [250, 182] on button "Adicionar" at bounding box center [256, 197] width 75 height 30
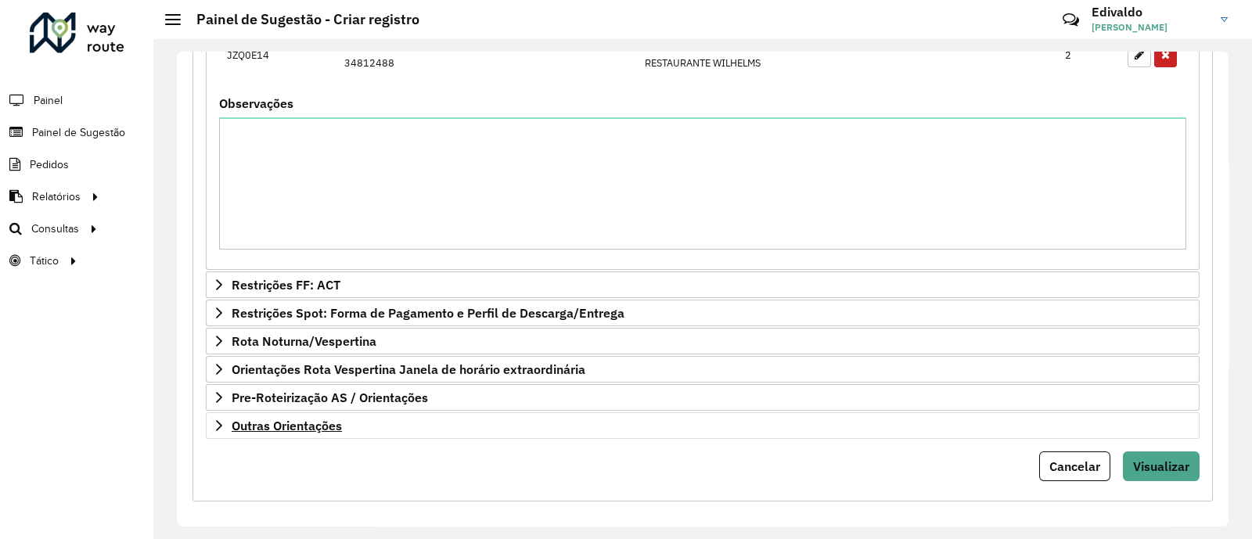
scroll to position [1084, 0]
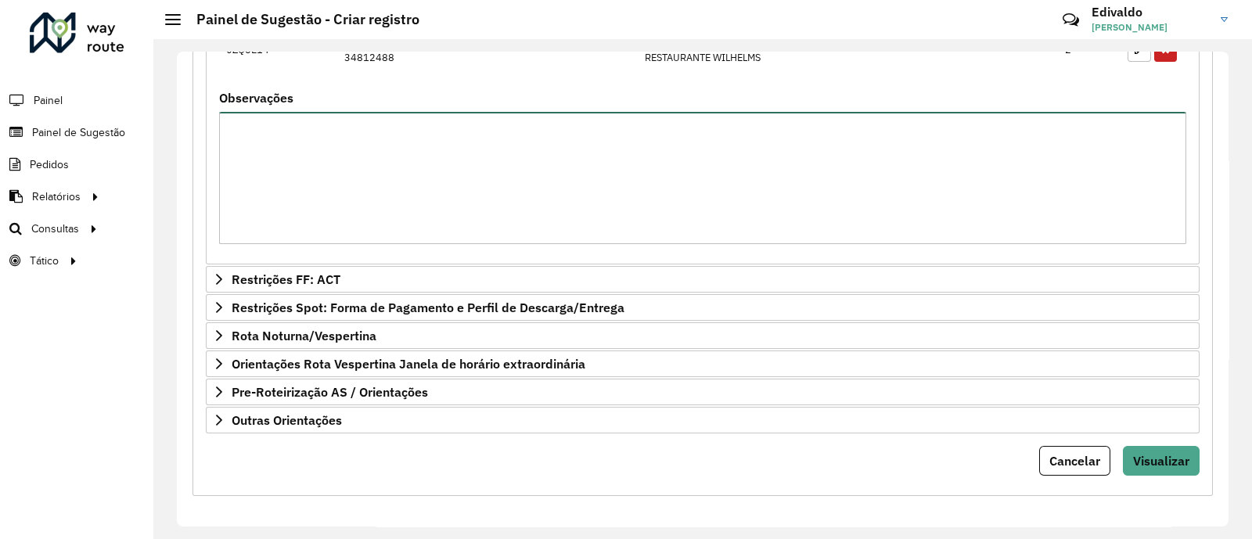
click at [1038, 178] on textarea "Observações" at bounding box center [702, 178] width 967 height 132
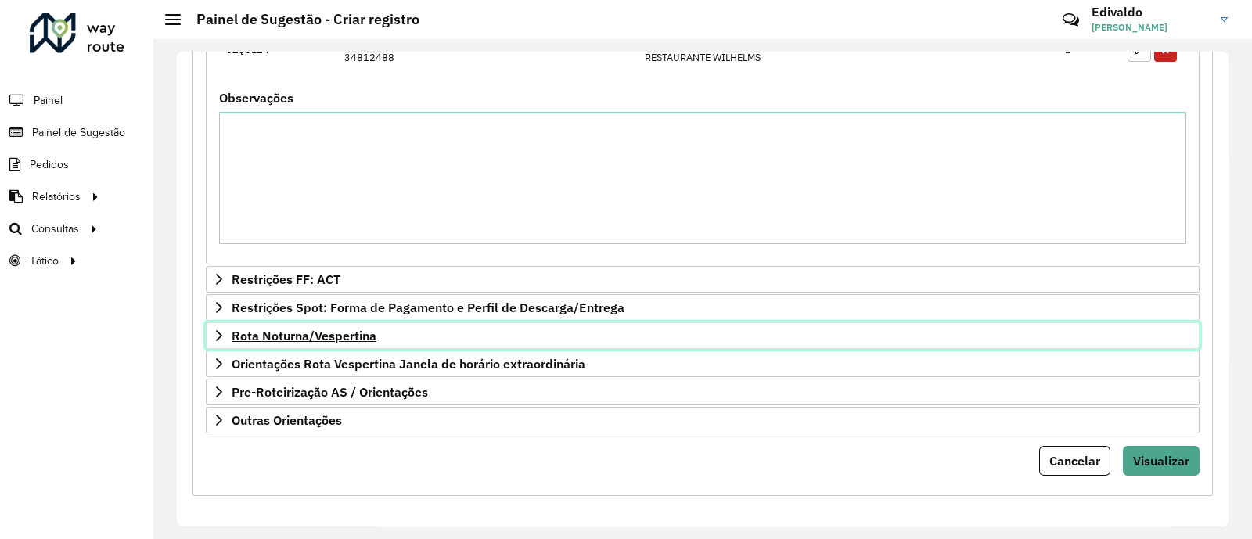
click at [270, 329] on span "Rota Noturna/Vespertina" at bounding box center [304, 335] width 145 height 13
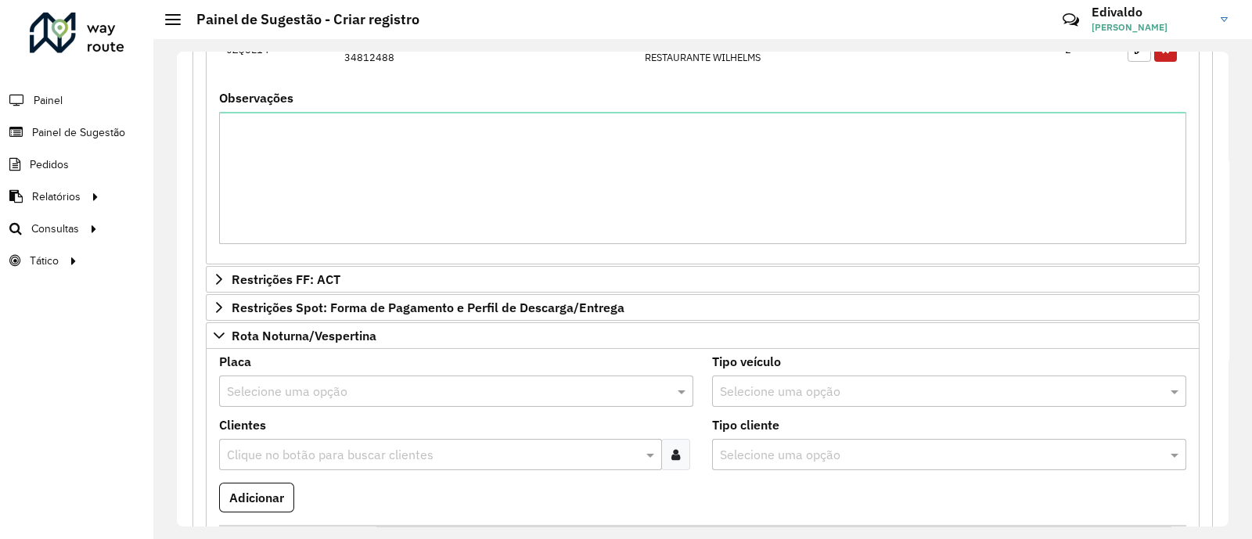
click at [300, 383] on input "text" at bounding box center [440, 392] width 427 height 19
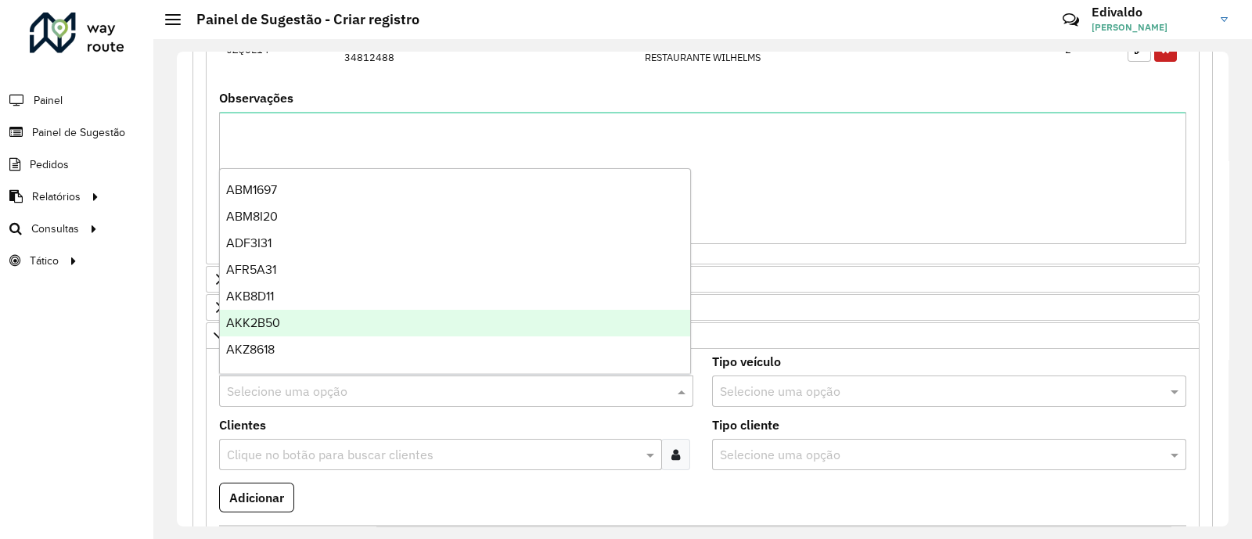
click at [292, 383] on input "text" at bounding box center [440, 392] width 427 height 19
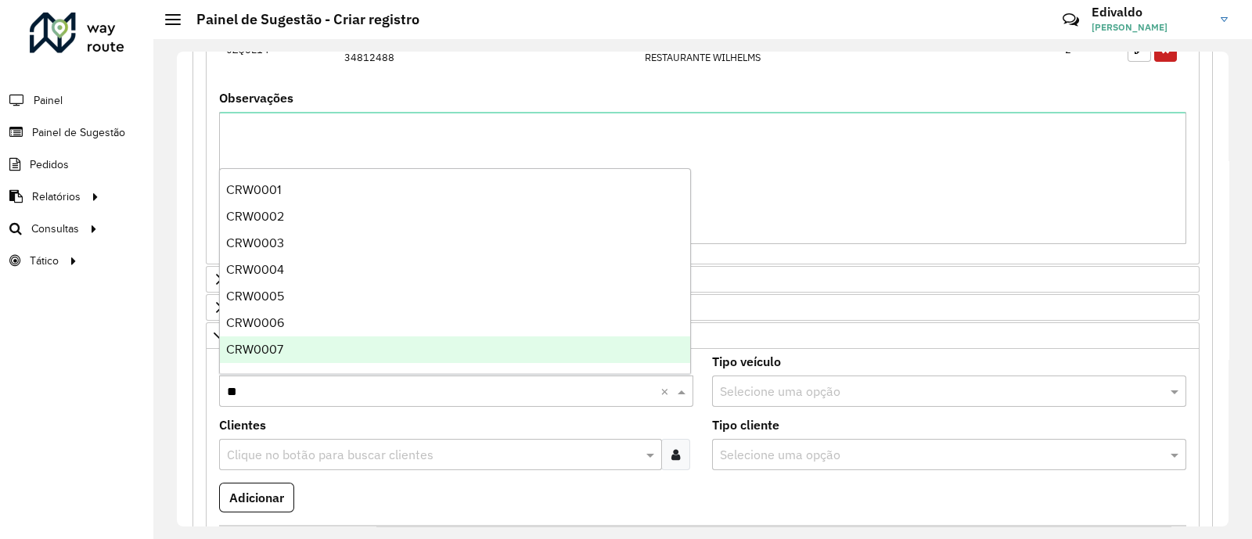
type input "***"
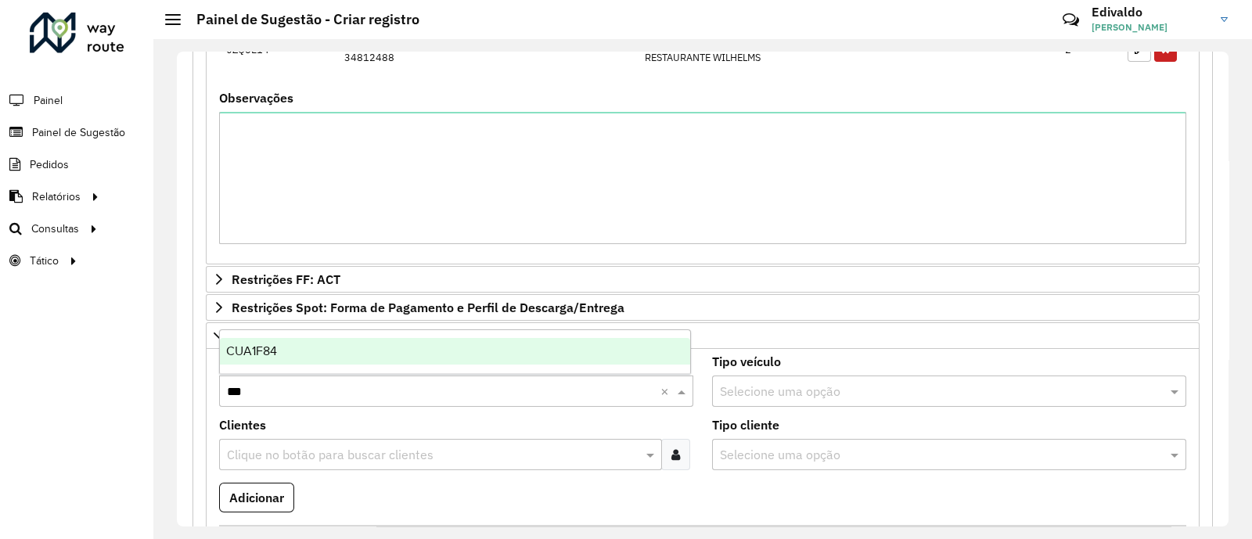
click at [239, 344] on div "CUA1F84" at bounding box center [455, 351] width 470 height 27
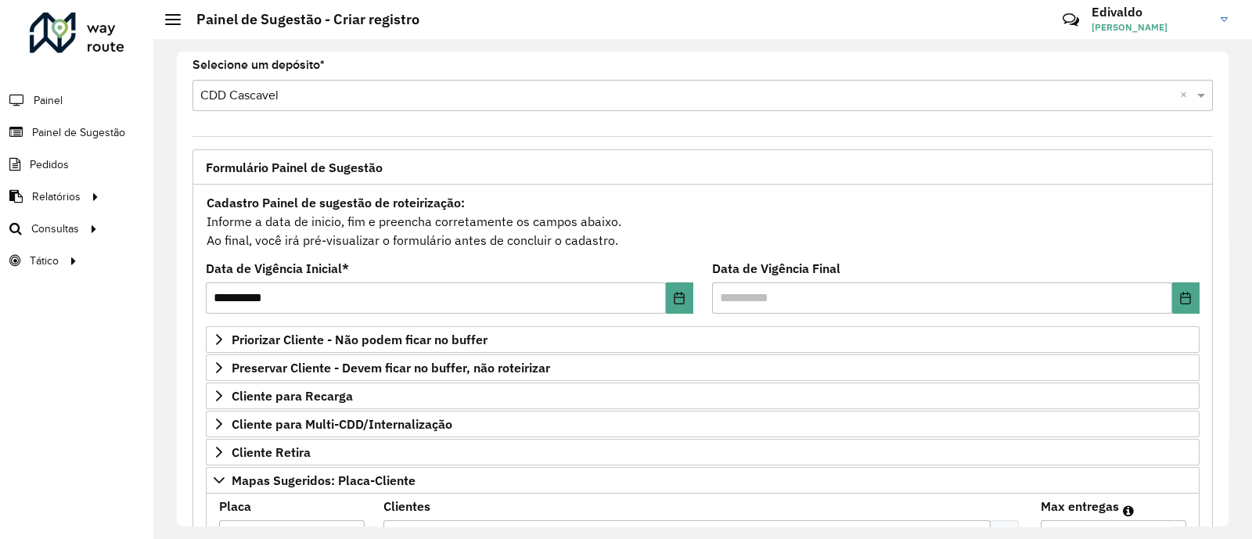
scroll to position [0, 0]
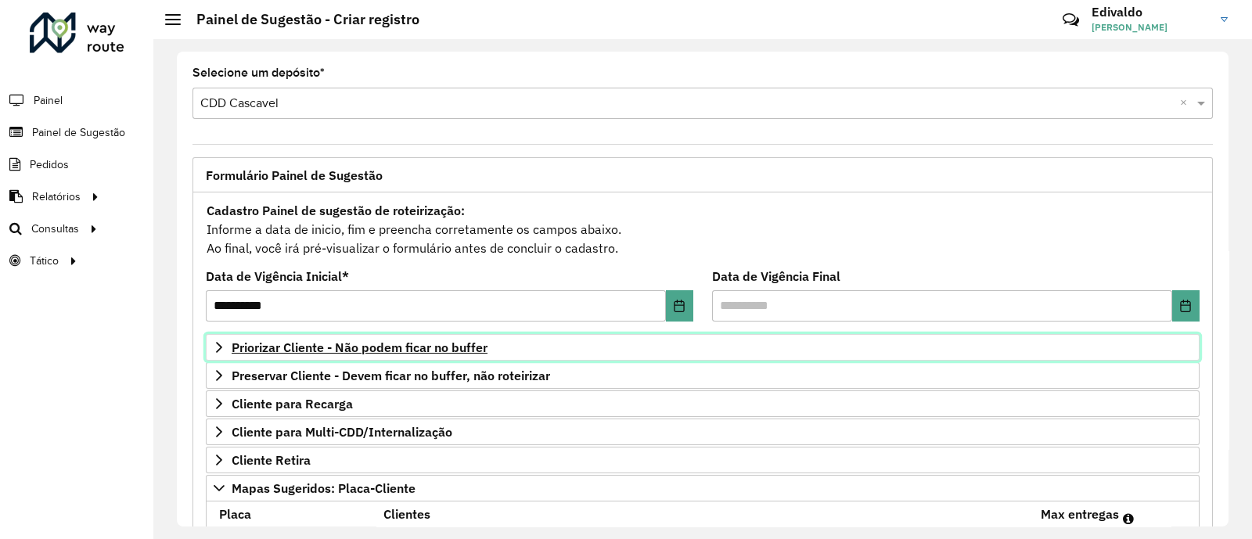
click at [333, 346] on span "Priorizar Cliente - Não podem ficar no buffer" at bounding box center [360, 347] width 256 height 13
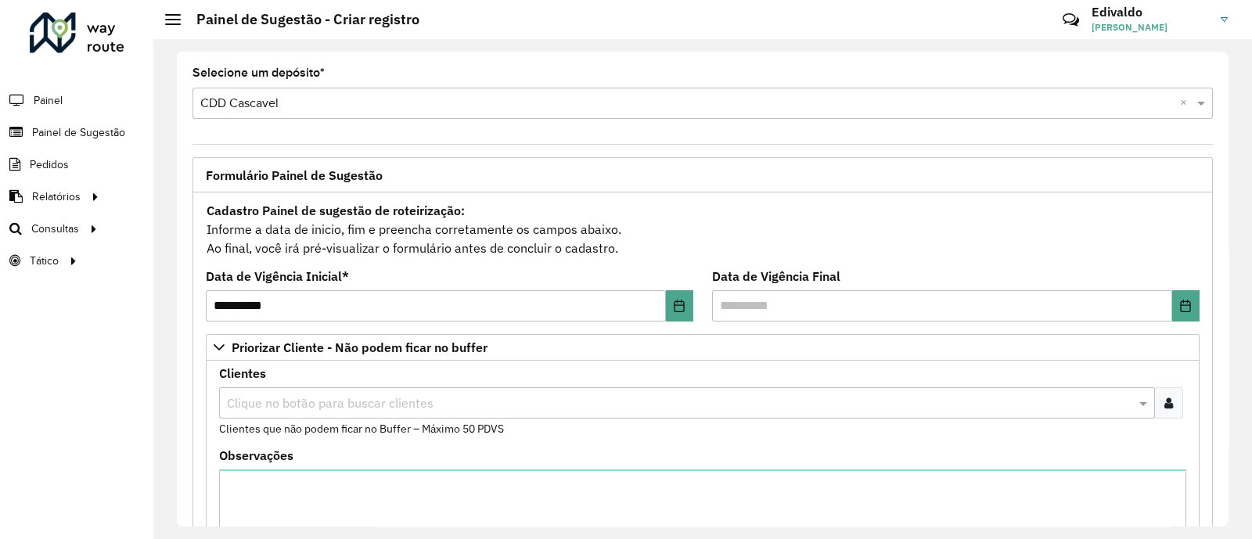
click at [1165, 408] on icon at bounding box center [1168, 403] width 9 height 13
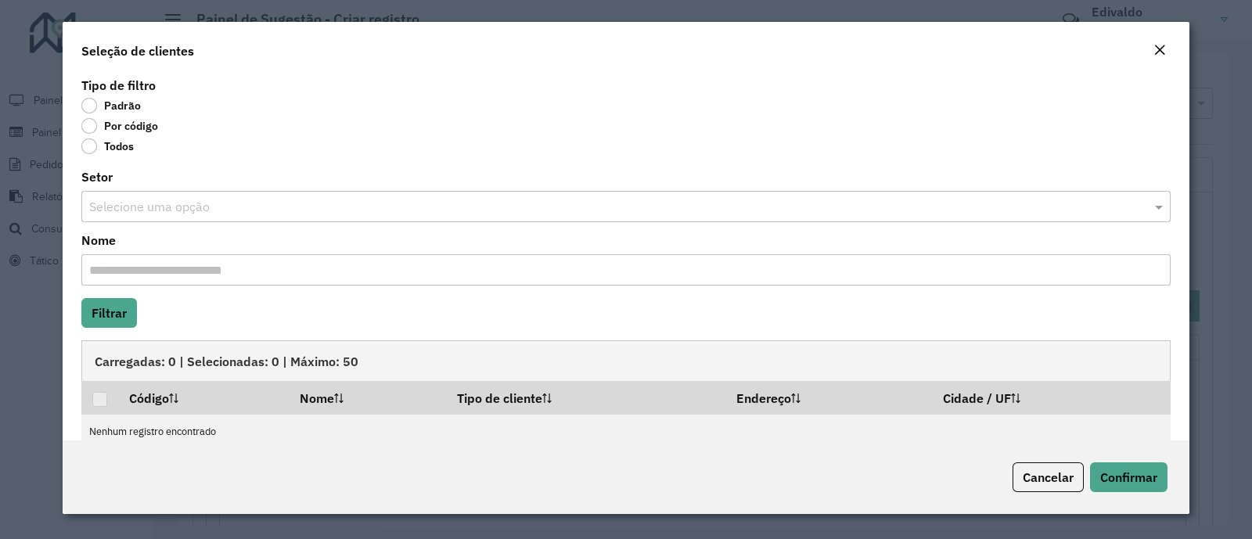
click at [90, 125] on label "Por código" at bounding box center [119, 126] width 77 height 16
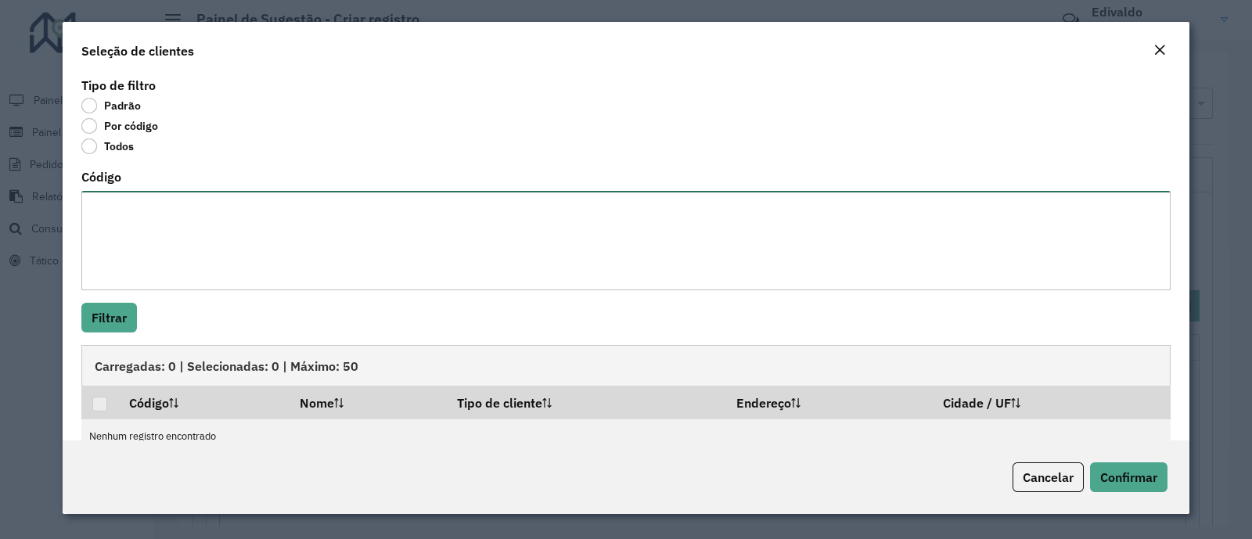
click at [165, 276] on textarea "Código" at bounding box center [625, 240] width 1089 height 99
paste textarea "***** ***** ***** **** *****"
type textarea "***** ***** ***** **** *****"
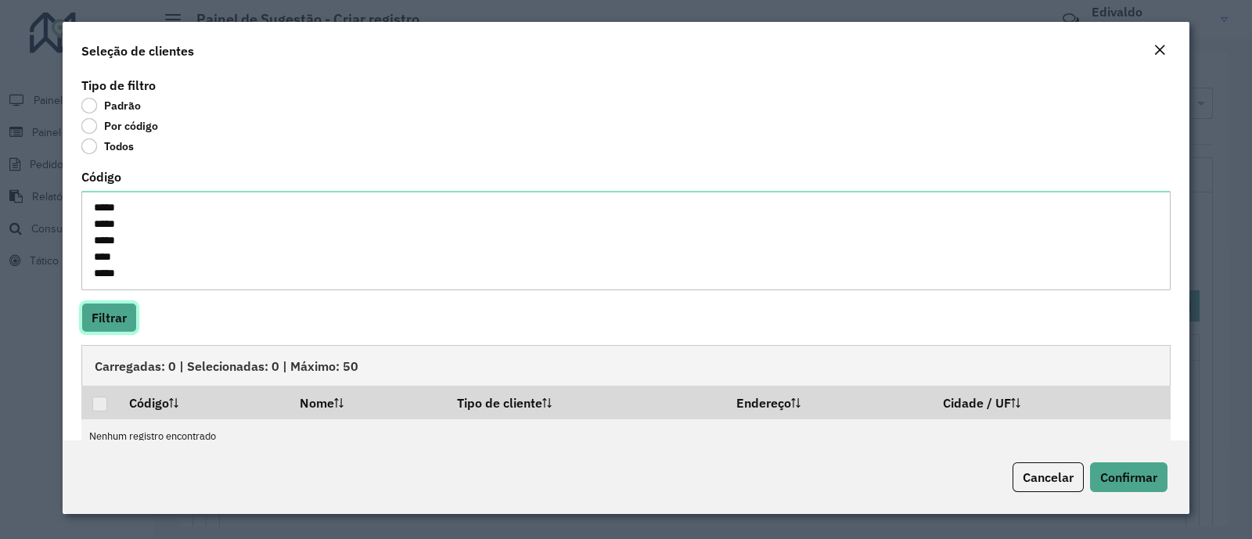
click at [126, 313] on button "Filtrar" at bounding box center [109, 318] width 56 height 30
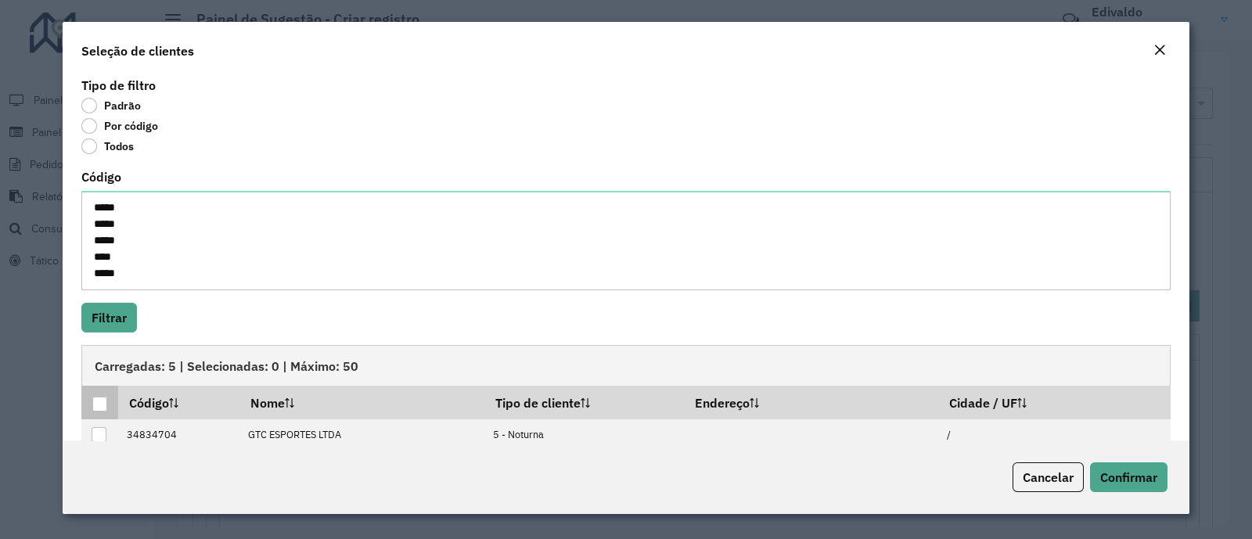
click at [97, 402] on div at bounding box center [99, 404] width 15 height 15
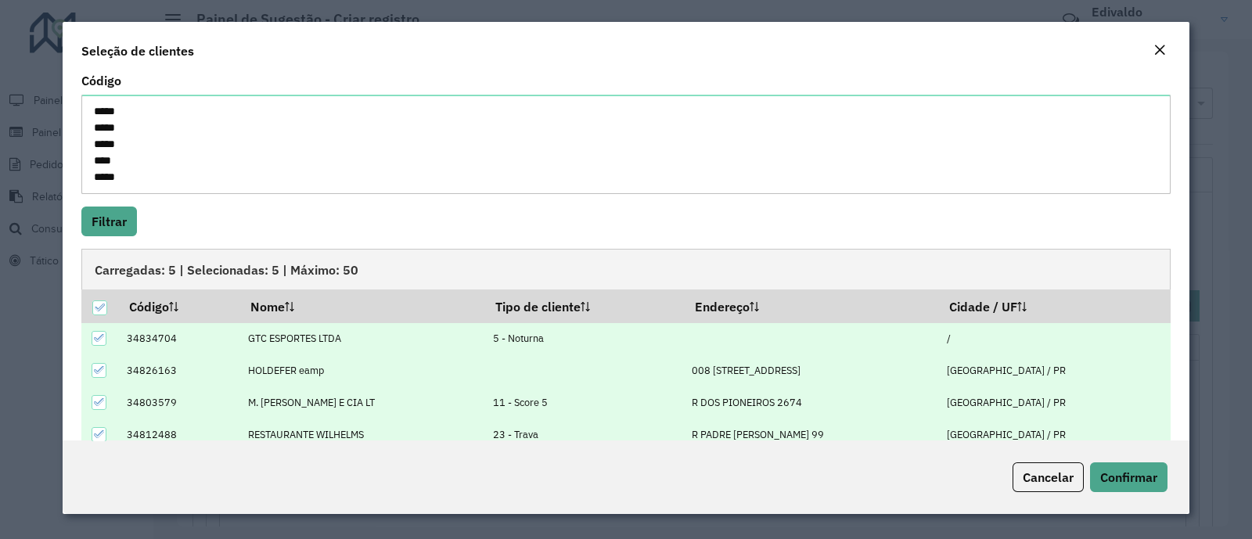
scroll to position [157, 0]
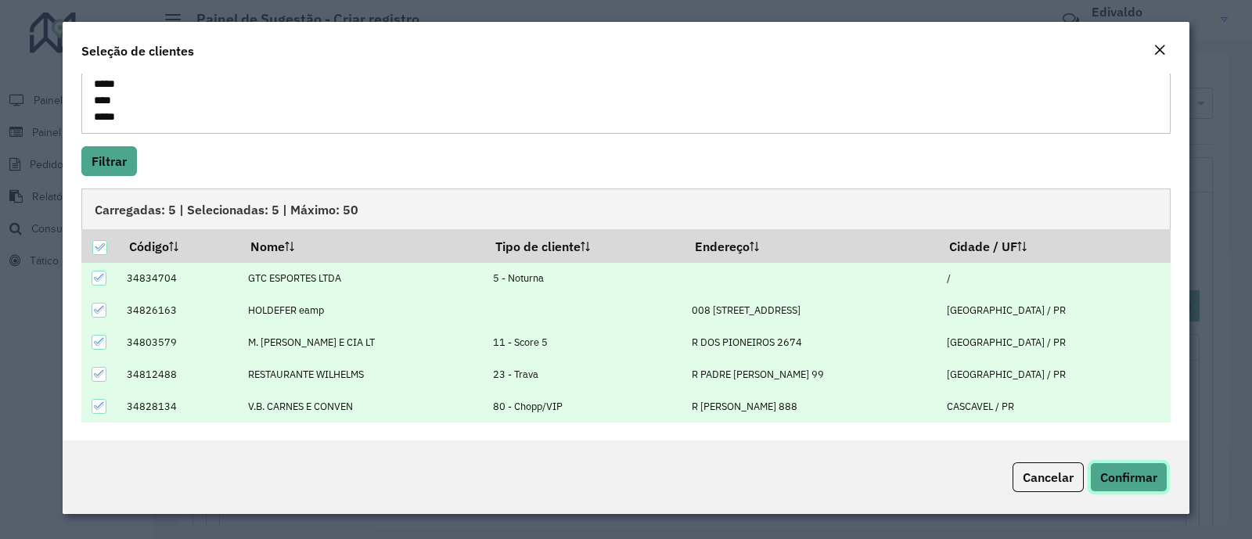
click at [1118, 472] on span "Confirmar" at bounding box center [1128, 478] width 57 height 16
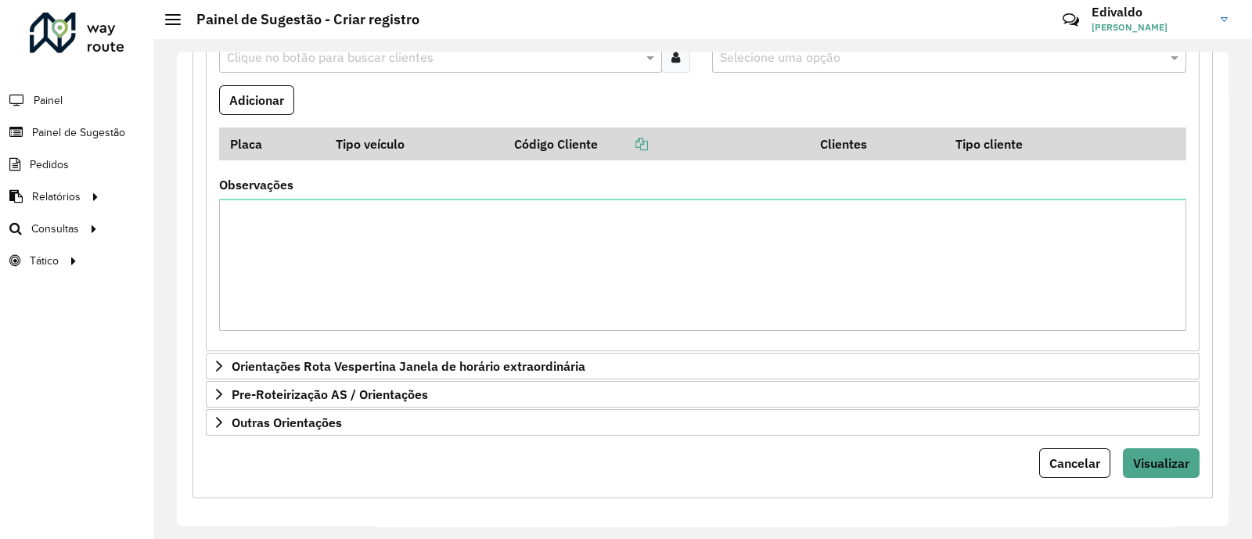
scroll to position [1746, 0]
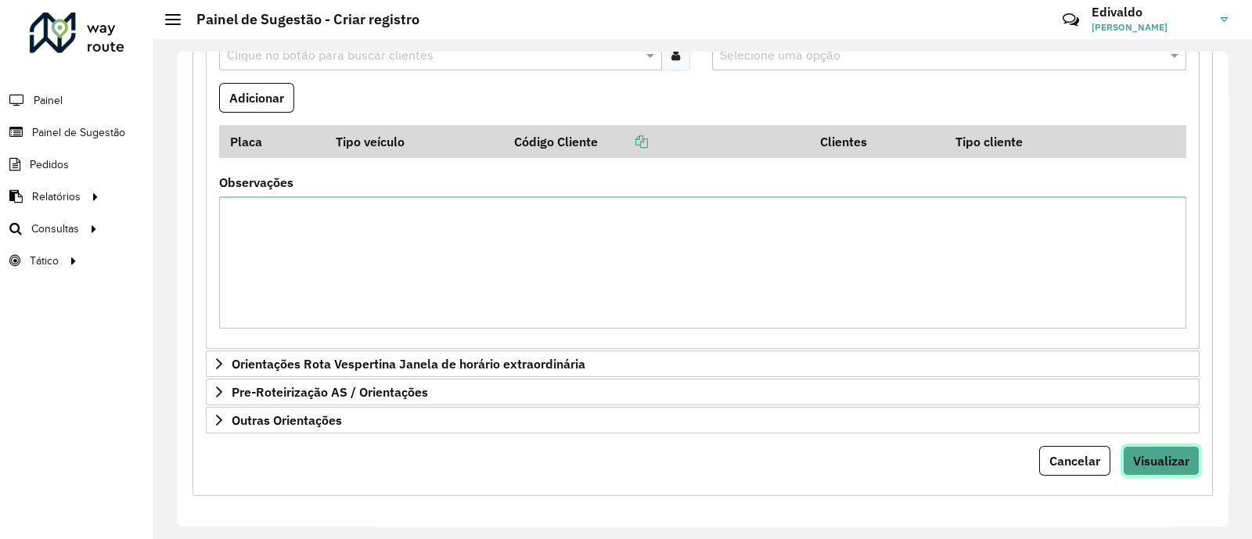
click at [1169, 448] on button "Visualizar" at bounding box center [1161, 461] width 77 height 30
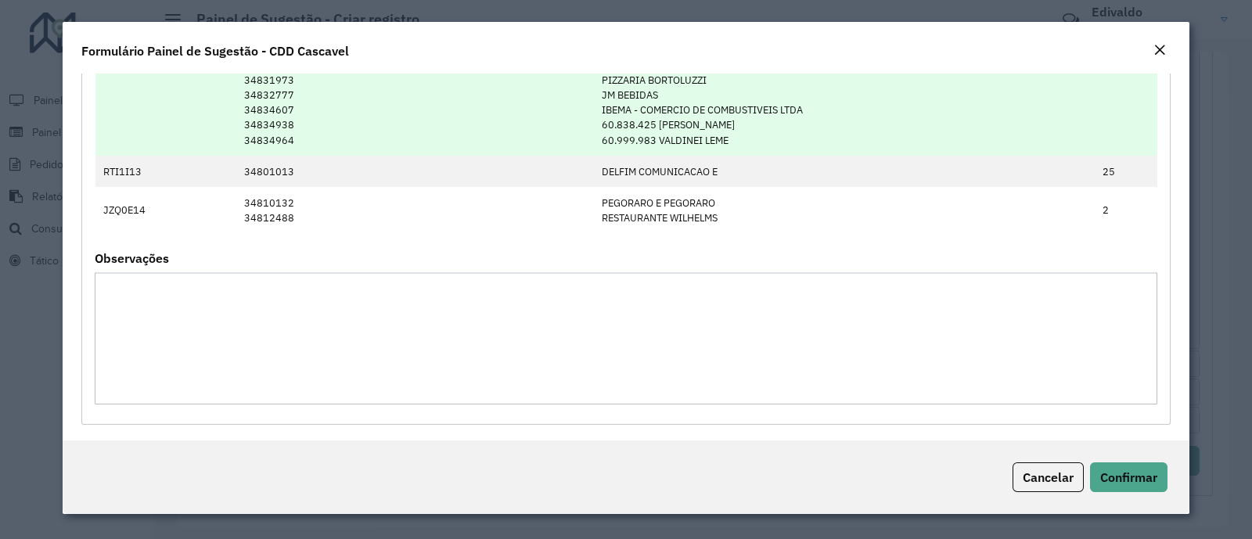
scroll to position [897, 0]
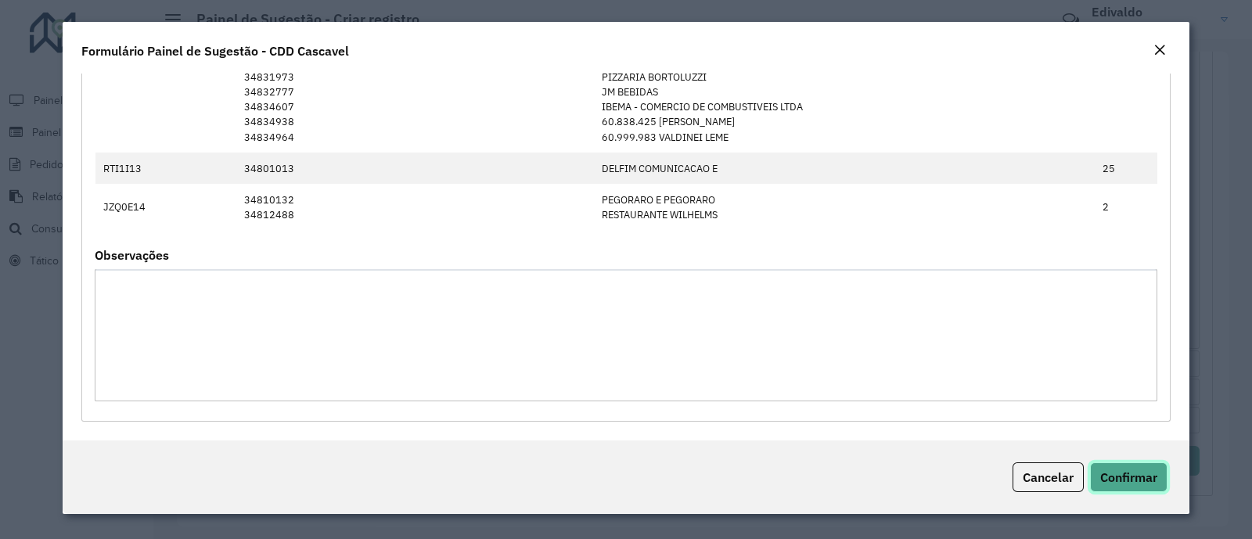
click at [1118, 476] on span "Confirmar" at bounding box center [1128, 478] width 57 height 16
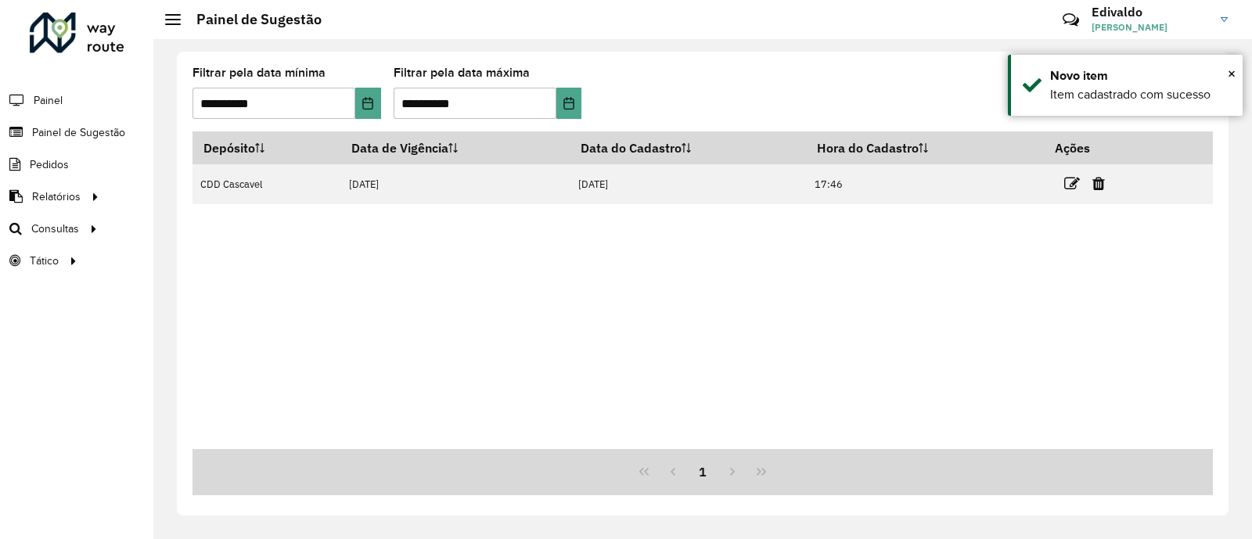
click at [1067, 184] on icon at bounding box center [1072, 184] width 16 height 16
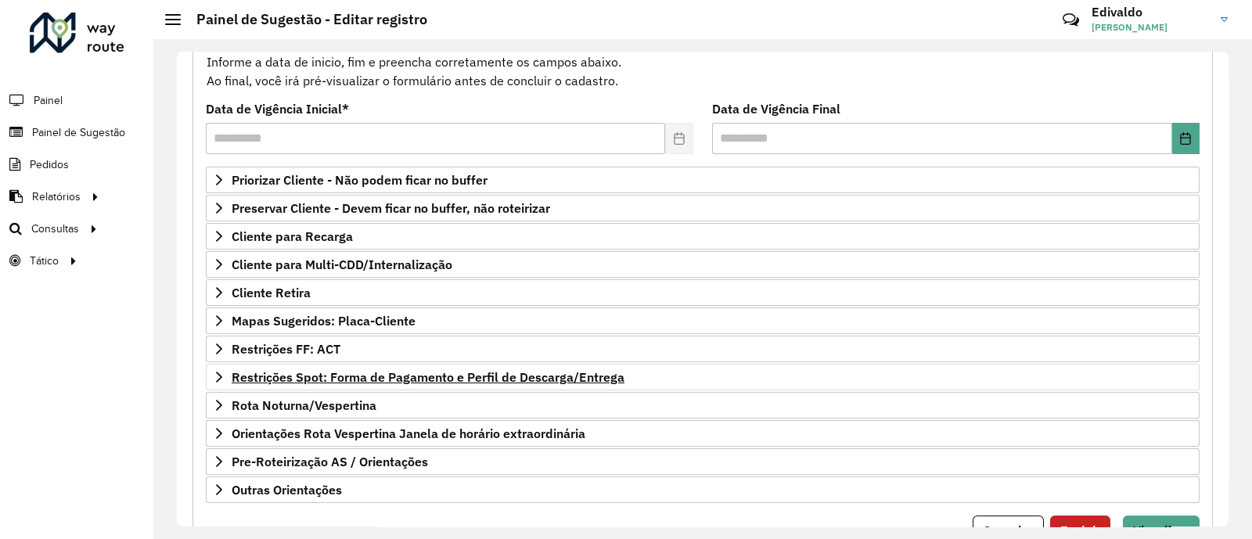
scroll to position [236, 0]
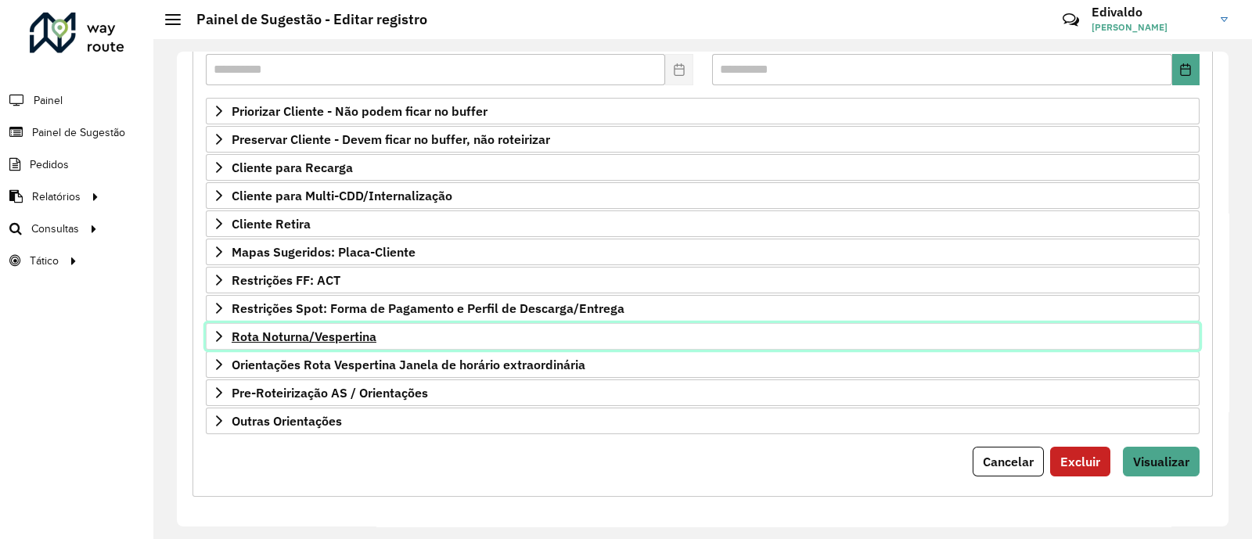
click at [344, 342] on link "Rota Noturna/Vespertina" at bounding box center [703, 336] width 994 height 27
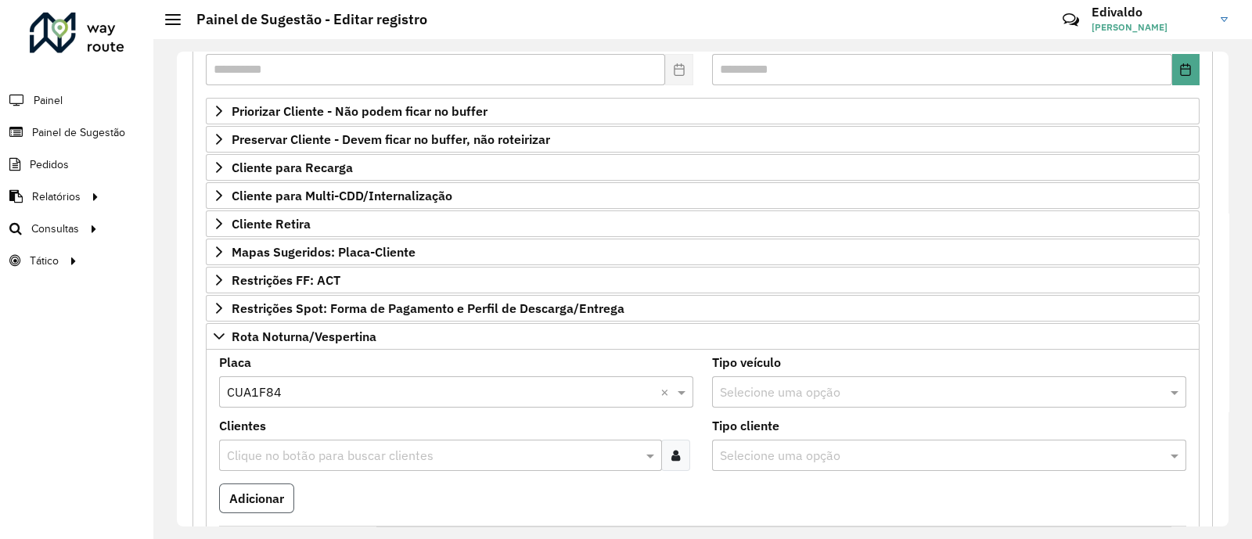
click at [270, 498] on button "Adicionar" at bounding box center [256, 499] width 75 height 30
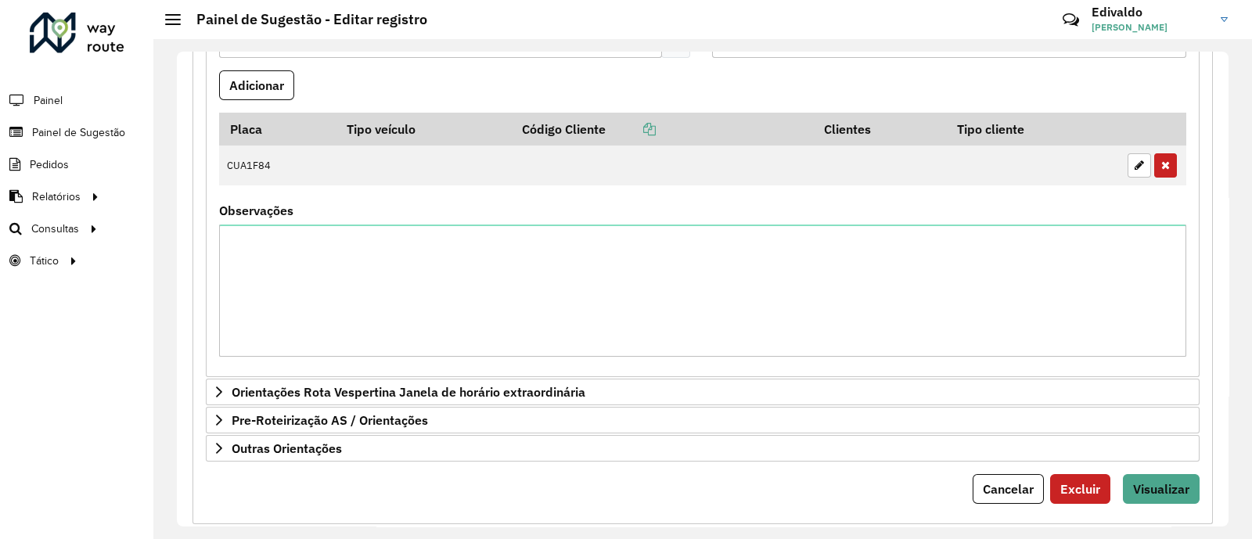
scroll to position [677, 0]
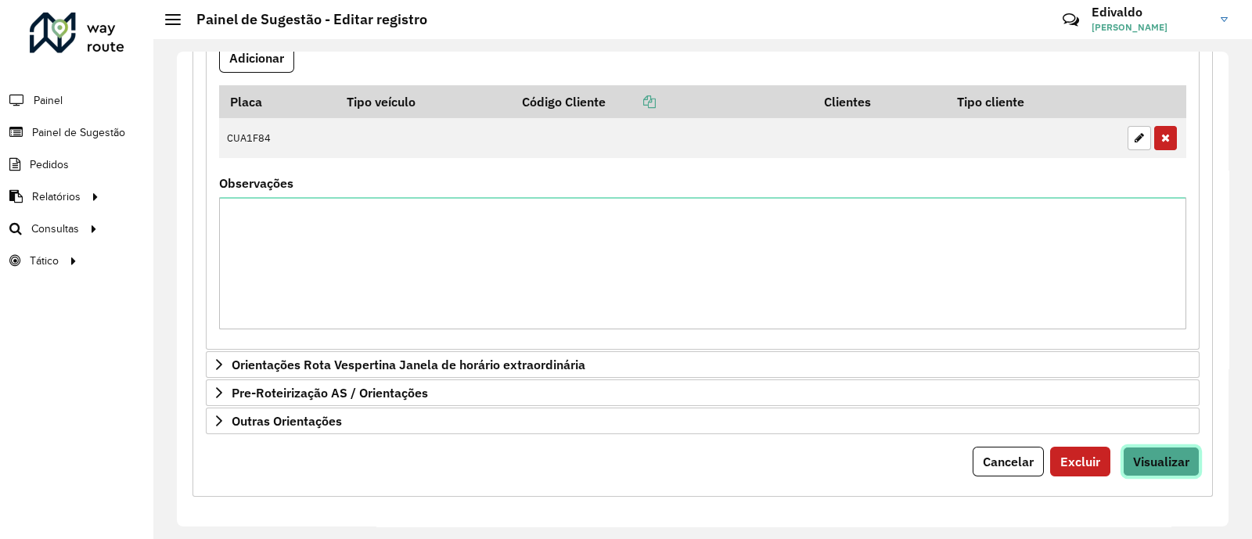
click at [1186, 462] on button "Visualizar" at bounding box center [1161, 462] width 77 height 30
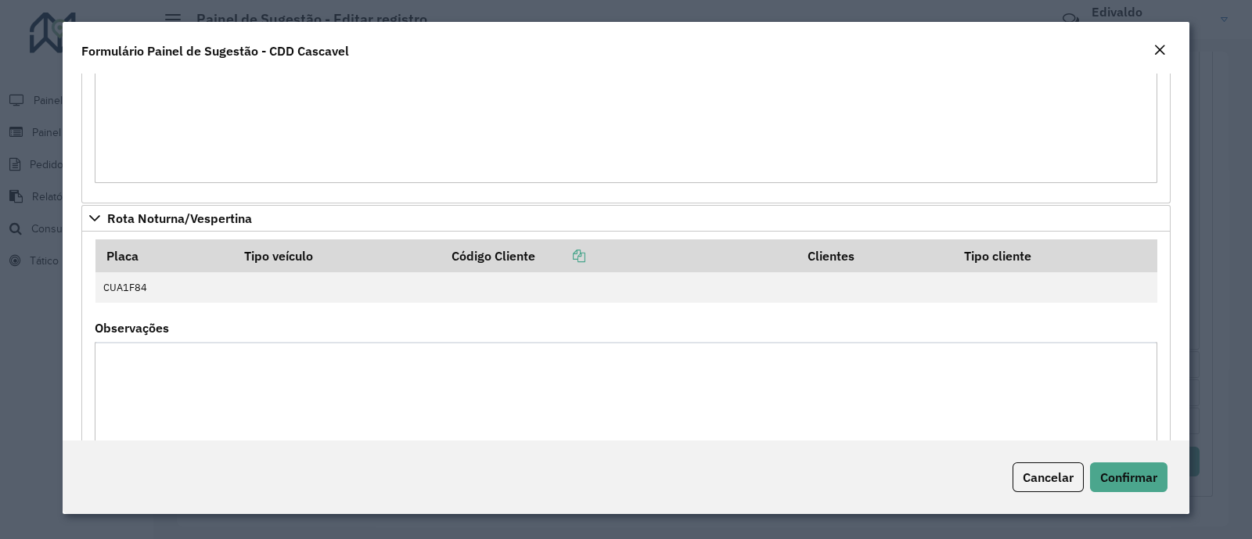
scroll to position [1188, 0]
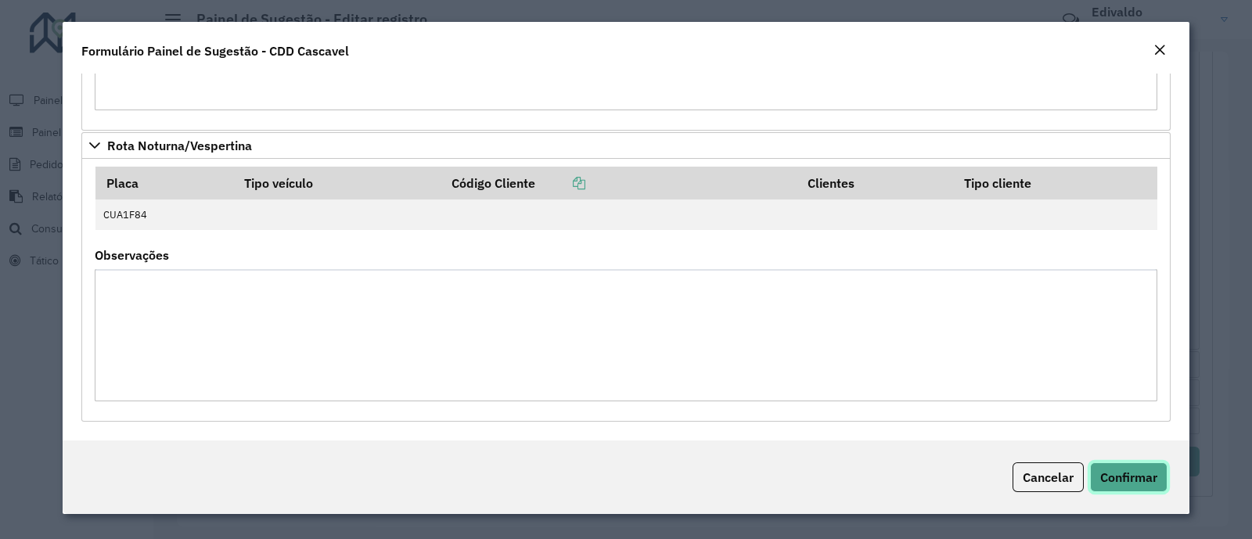
click at [1151, 474] on span "Confirmar" at bounding box center [1128, 478] width 57 height 16
